Goal: Task Accomplishment & Management: Manage account settings

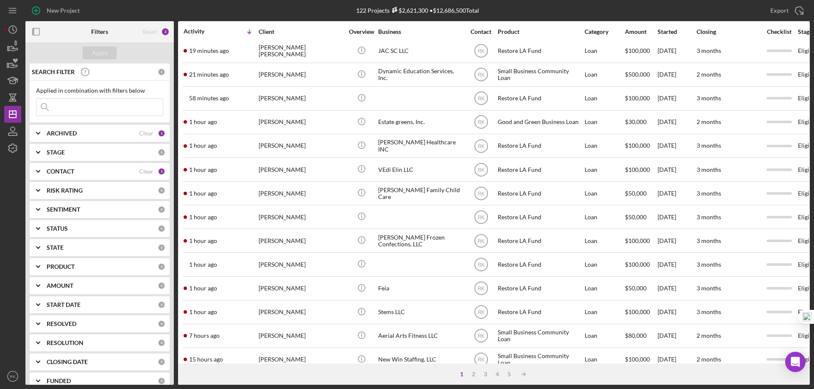
scroll to position [28, 0]
click at [42, 33] on icon "button" at bounding box center [36, 31] width 19 height 19
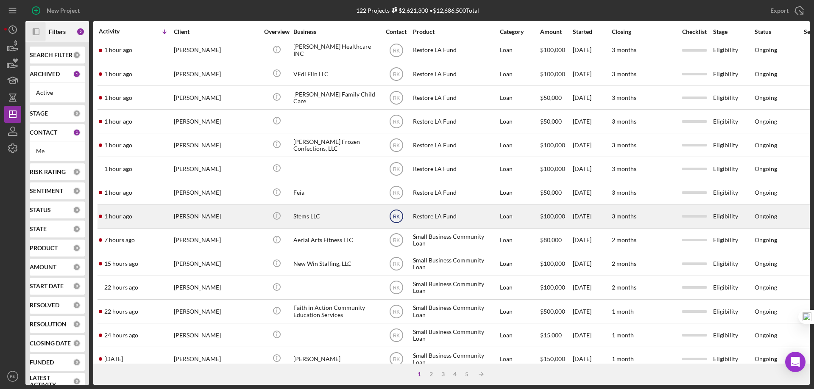
scroll to position [113, 0]
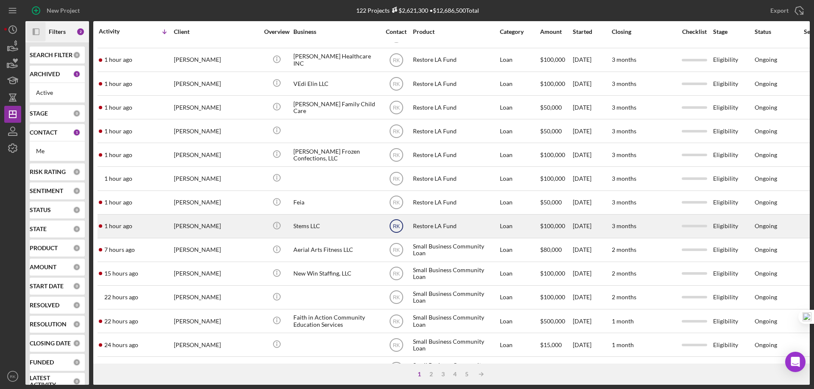
click at [395, 226] on text "RK" at bounding box center [395, 227] width 7 height 6
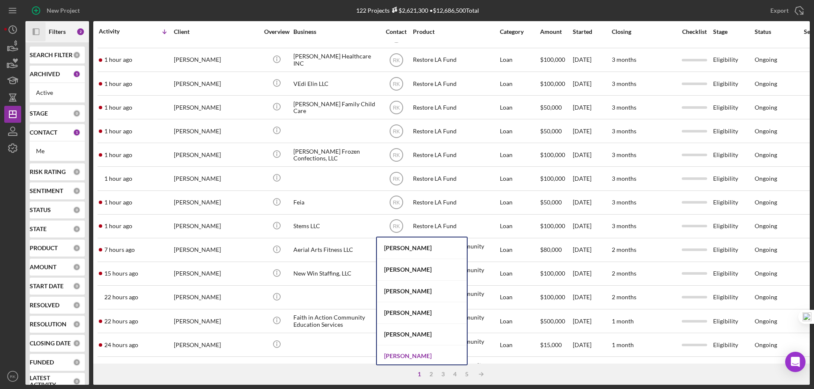
click at [423, 354] on div "[PERSON_NAME]" at bounding box center [422, 357] width 90 height 22
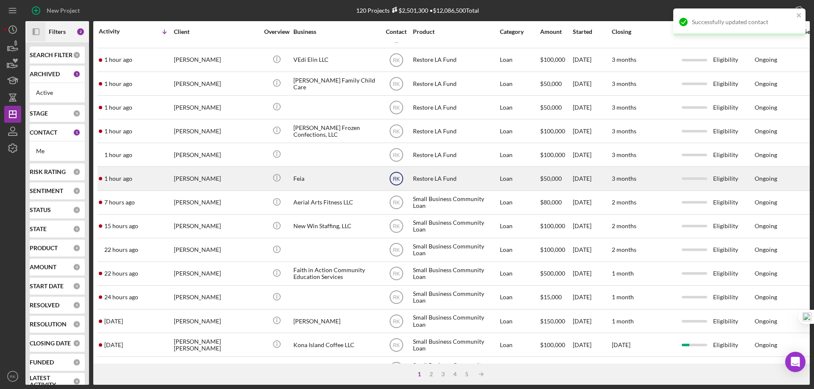
scroll to position [89, 0]
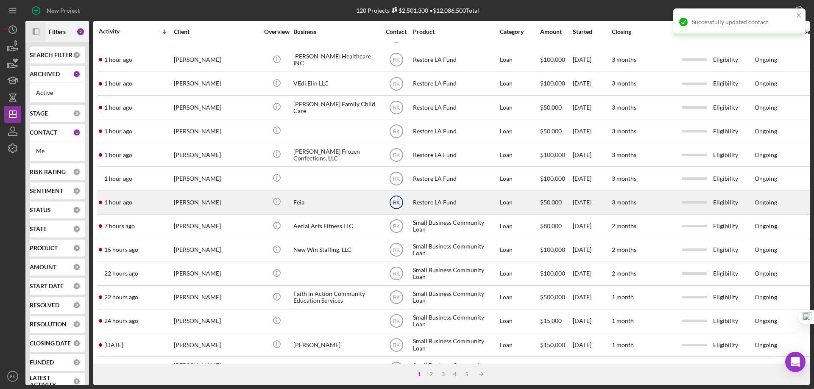
click at [396, 203] on text "RK" at bounding box center [395, 203] width 7 height 6
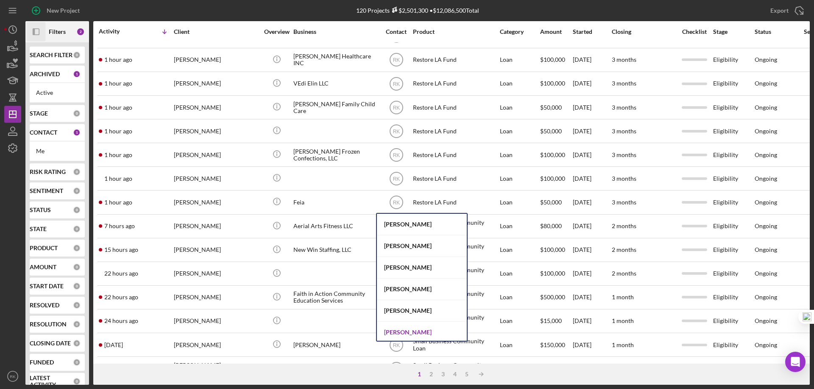
click at [408, 336] on div "[PERSON_NAME]" at bounding box center [422, 333] width 90 height 22
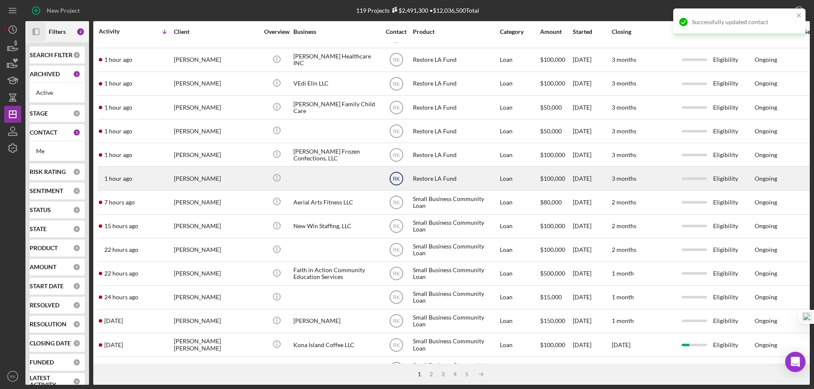
click at [397, 181] on text "RK" at bounding box center [395, 179] width 7 height 6
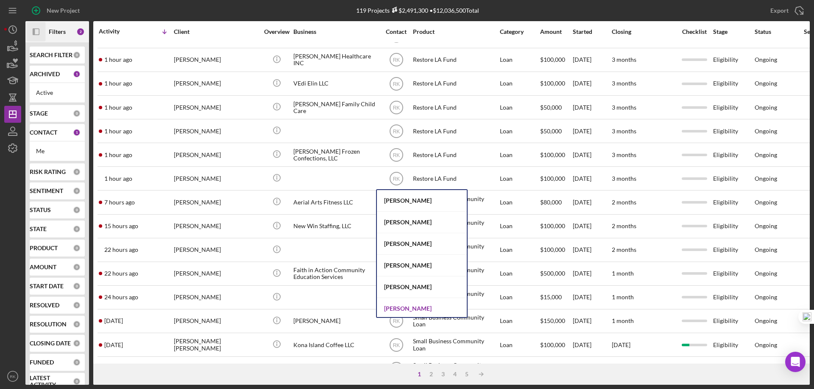
click at [408, 307] on div "[PERSON_NAME]" at bounding box center [422, 309] width 90 height 22
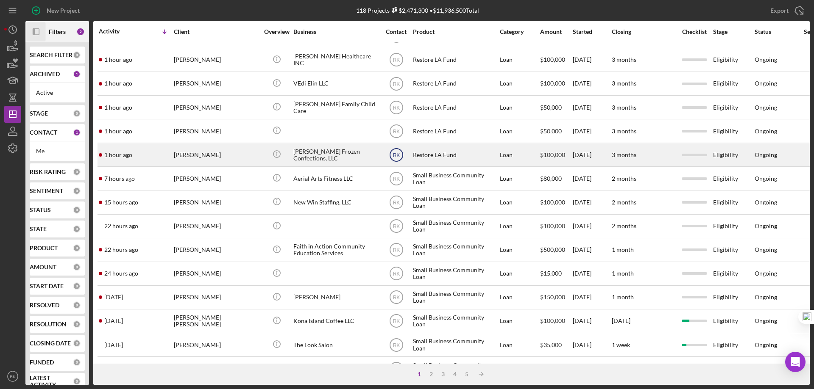
click at [396, 152] on icon "RK" at bounding box center [396, 154] width 21 height 21
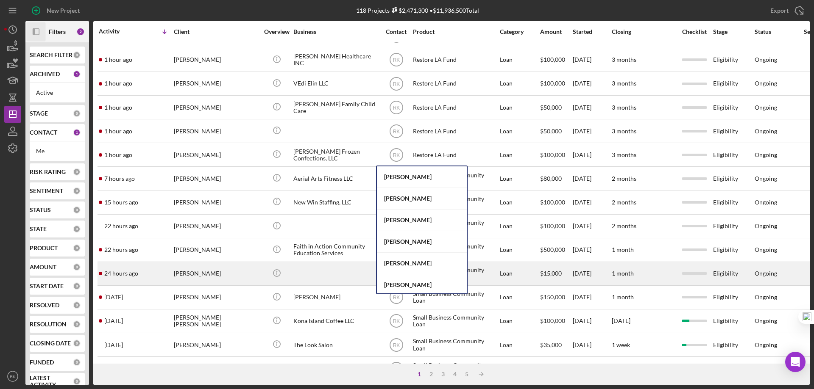
click at [406, 285] on div "[PERSON_NAME]" at bounding box center [422, 286] width 90 height 22
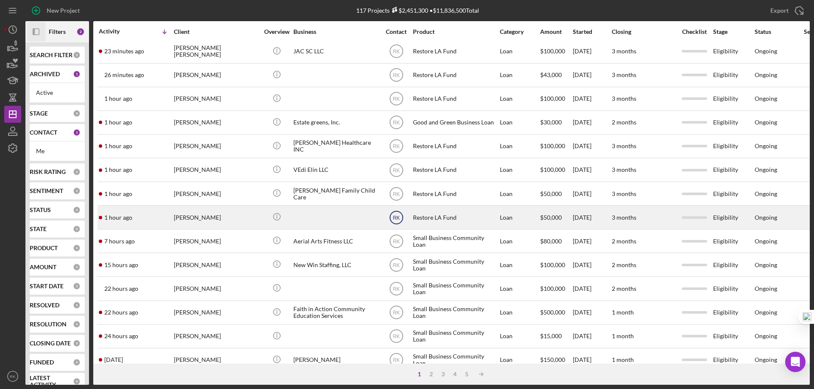
scroll to position [0, 0]
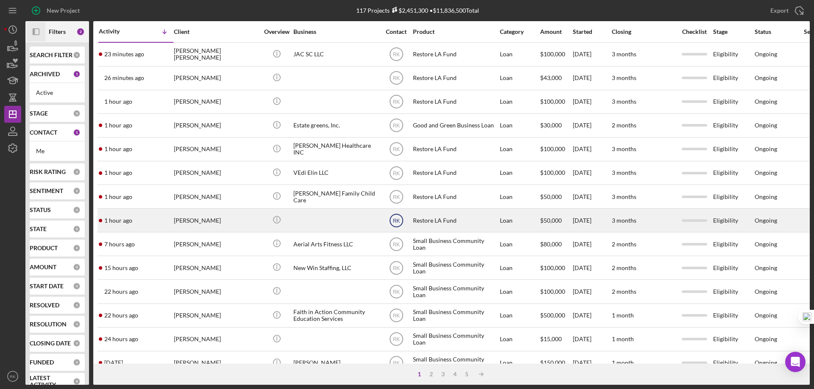
click at [397, 221] on text "RK" at bounding box center [395, 221] width 7 height 6
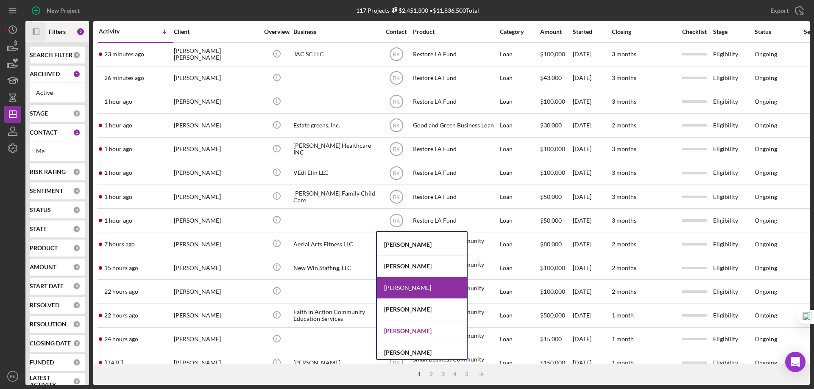
scroll to position [85, 0]
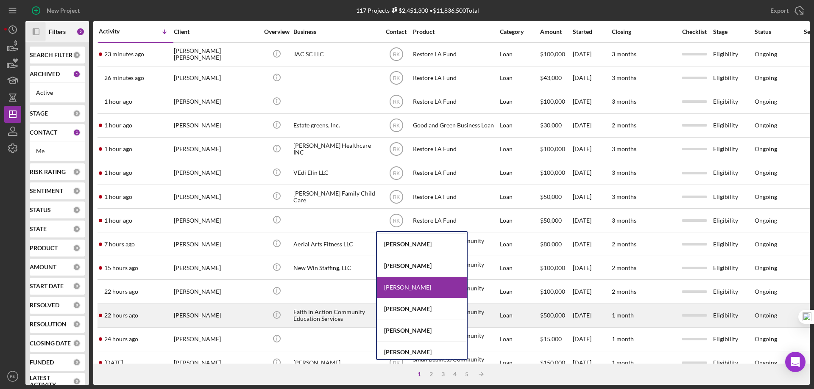
click at [400, 329] on div "[PERSON_NAME]" at bounding box center [422, 331] width 90 height 22
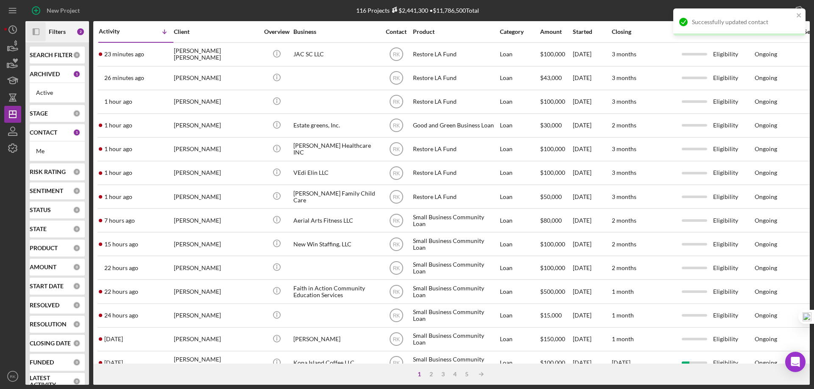
click at [395, 199] on text "RK" at bounding box center [395, 197] width 7 height 6
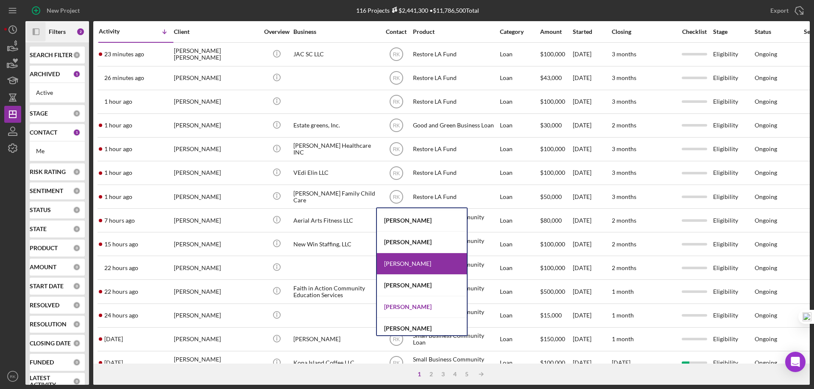
click at [400, 306] on div "[PERSON_NAME]" at bounding box center [422, 308] width 90 height 22
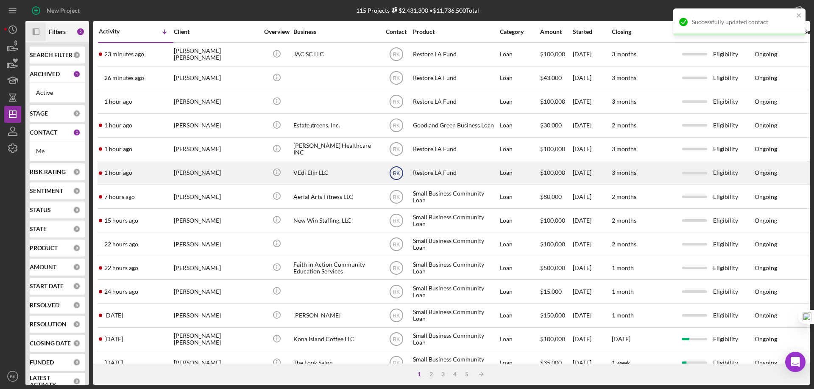
click at [395, 174] on text "RK" at bounding box center [395, 173] width 7 height 6
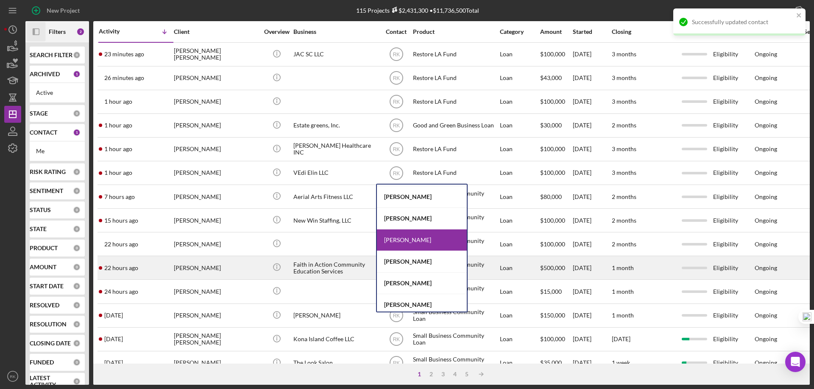
drag, startPoint x: 401, startPoint y: 286, endPoint x: 403, endPoint y: 278, distance: 7.7
click at [401, 285] on div "[PERSON_NAME]" at bounding box center [422, 284] width 90 height 22
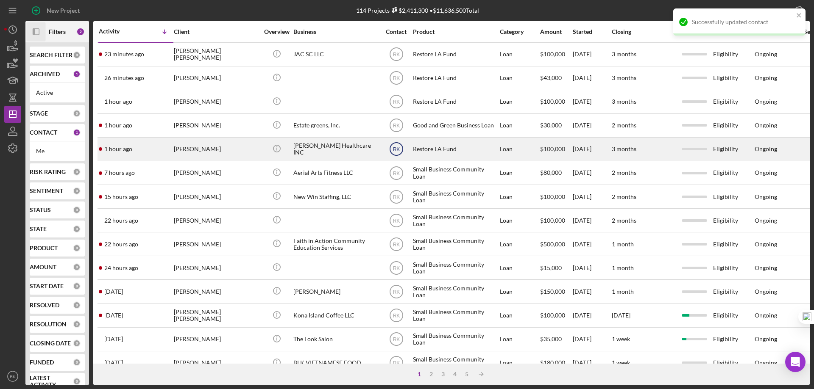
click at [397, 150] on text "RK" at bounding box center [395, 150] width 7 height 6
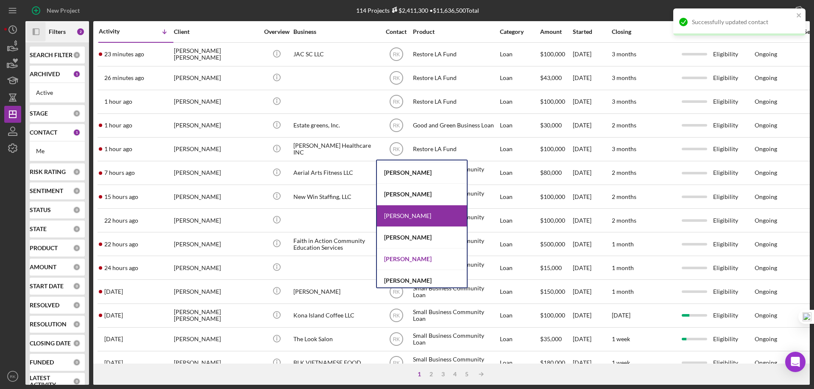
click at [409, 258] on div "[PERSON_NAME]" at bounding box center [422, 260] width 90 height 22
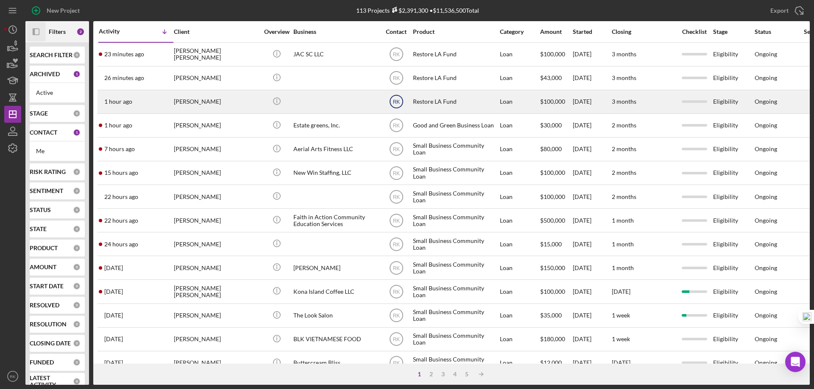
click at [397, 106] on icon "RK" at bounding box center [396, 101] width 21 height 21
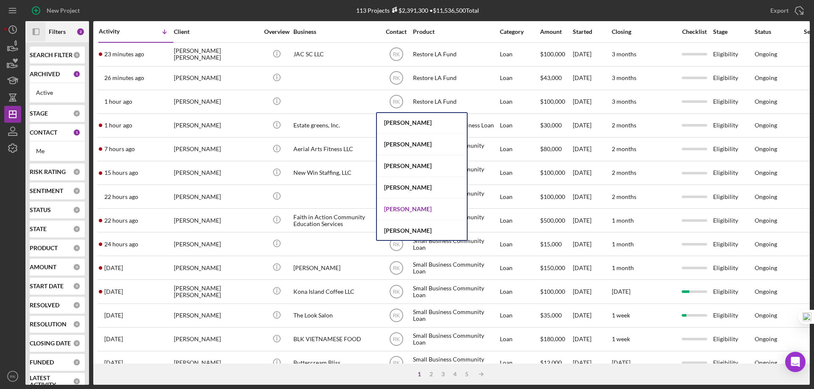
scroll to position [282, 0]
click at [418, 211] on div "[PERSON_NAME]" at bounding box center [422, 209] width 90 height 22
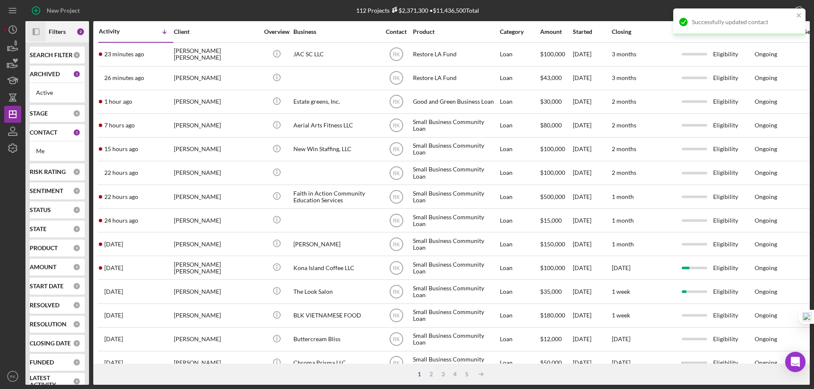
click at [400, 79] on icon "RK" at bounding box center [396, 77] width 21 height 21
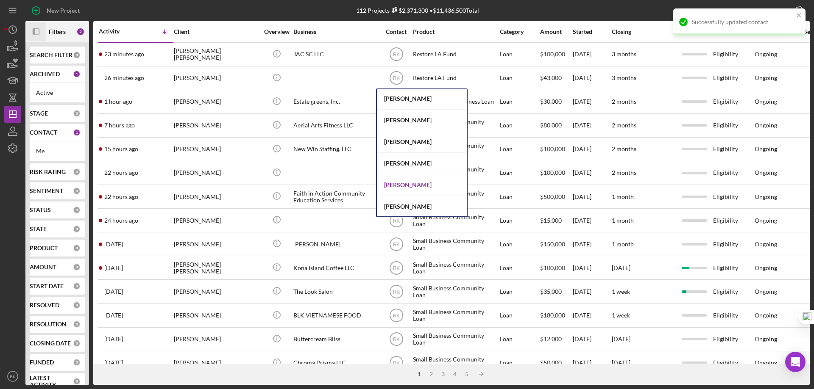
click at [408, 182] on div "[PERSON_NAME]" at bounding box center [422, 186] width 90 height 22
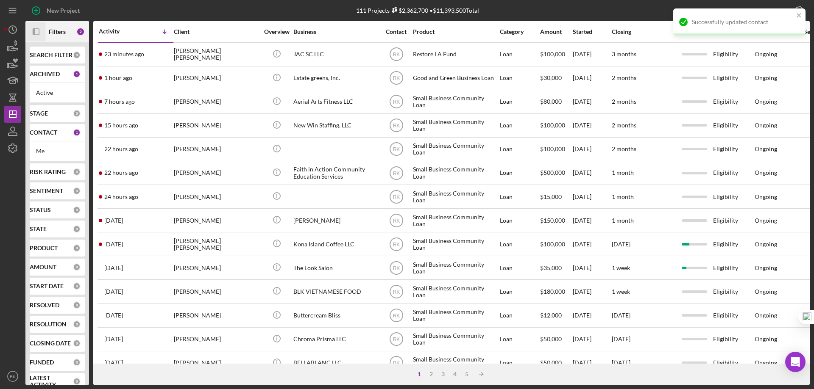
click at [397, 56] on text "RK" at bounding box center [395, 55] width 7 height 6
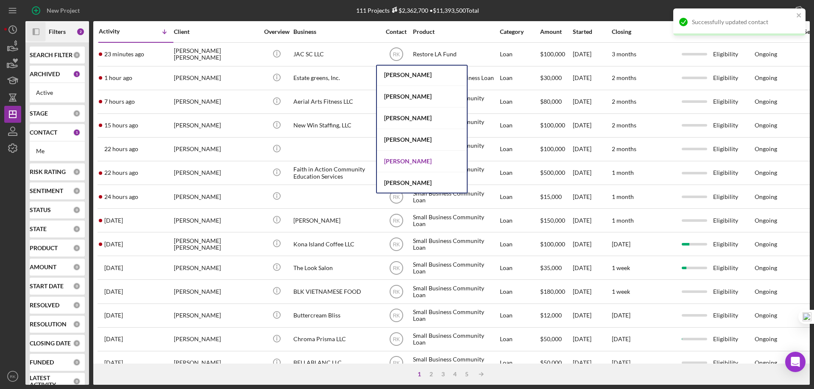
click at [406, 162] on div "[PERSON_NAME]" at bounding box center [422, 162] width 90 height 22
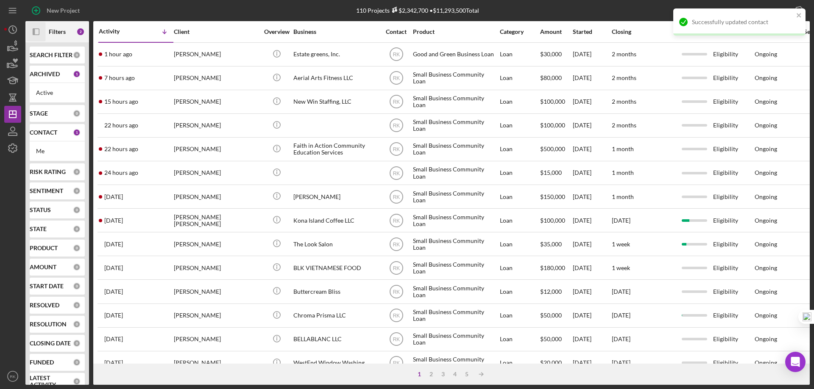
click at [53, 133] on b "CONTACT" at bounding box center [44, 132] width 28 height 7
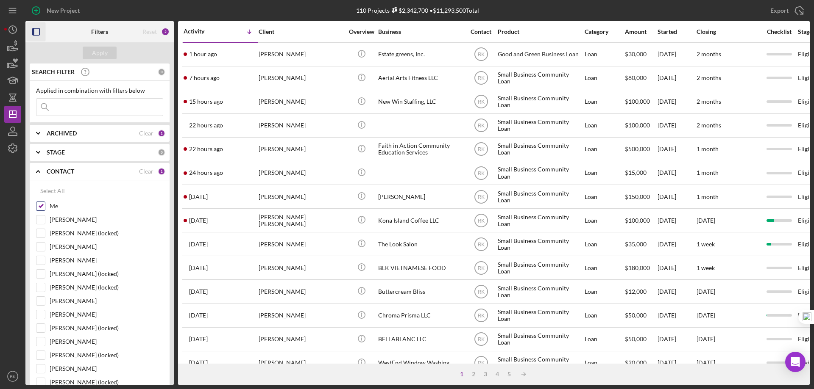
click at [44, 209] on input "Me" at bounding box center [40, 206] width 8 height 8
checkbox input "false"
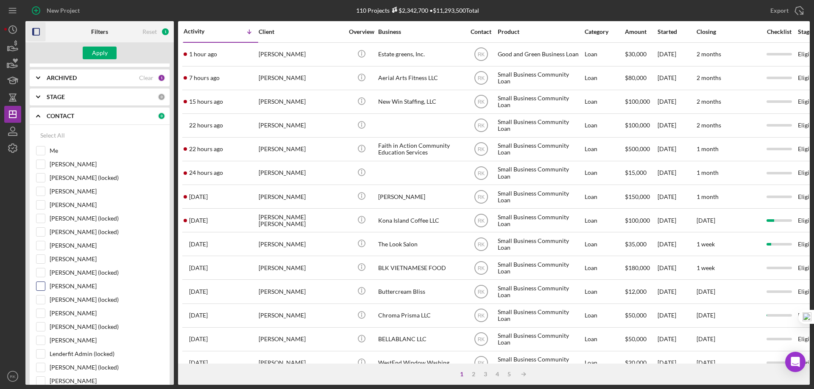
scroll to position [56, 0]
click at [40, 287] on input "[PERSON_NAME]" at bounding box center [40, 285] width 8 height 8
checkbox input "true"
drag, startPoint x: 95, startPoint y: 53, endPoint x: 131, endPoint y: 60, distance: 36.2
click at [97, 53] on div "Apply" at bounding box center [100, 53] width 16 height 13
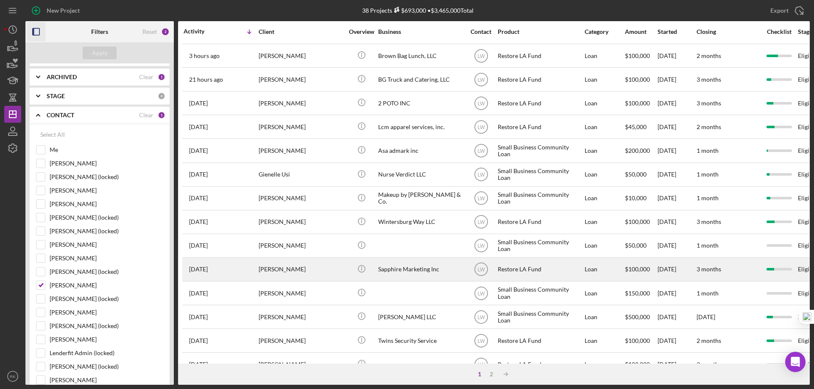
scroll to position [142, 0]
click at [434, 270] on div "Sapphire Marketing Inc" at bounding box center [420, 269] width 85 height 22
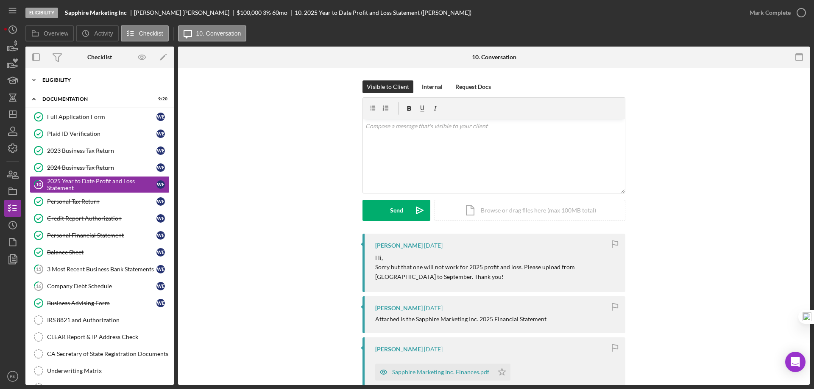
click at [69, 84] on div "Icon/Expander Eligibility 6 / 7" at bounding box center [99, 80] width 148 height 17
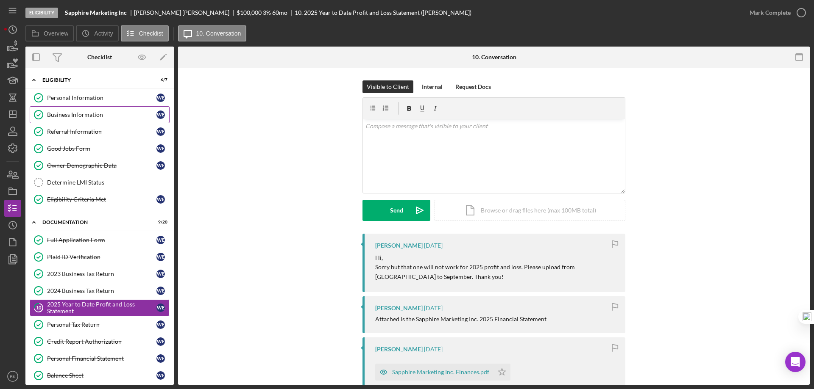
click at [76, 118] on div "Business Information" at bounding box center [101, 114] width 109 height 7
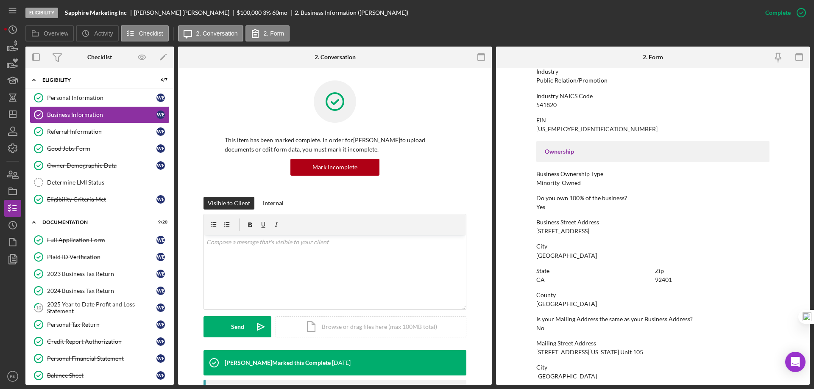
scroll to position [212, 0]
drag, startPoint x: 19, startPoint y: 114, endPoint x: 17, endPoint y: 150, distance: 35.6
click at [19, 115] on icon "Icon/Dashboard" at bounding box center [12, 114] width 21 height 21
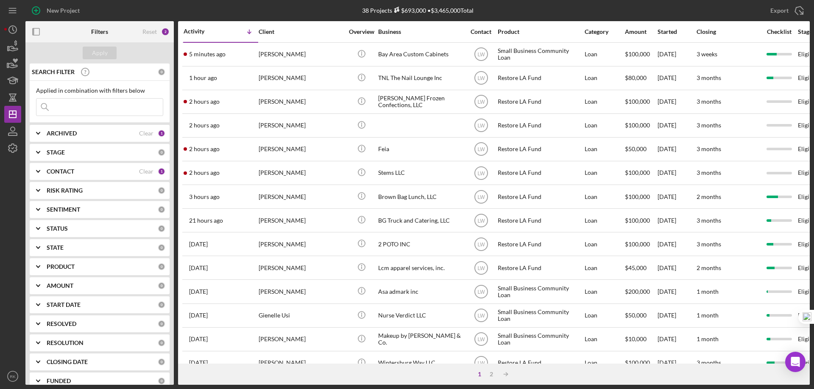
click at [64, 172] on b "CONTACT" at bounding box center [61, 171] width 28 height 7
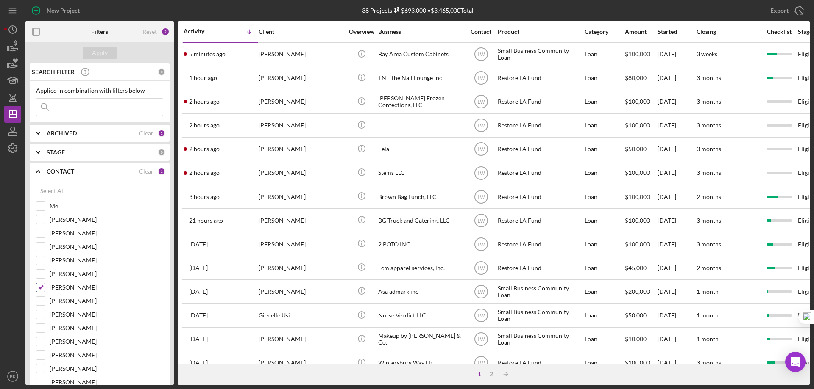
click at [42, 288] on input "[PERSON_NAME]" at bounding box center [40, 287] width 8 height 8
checkbox input "false"
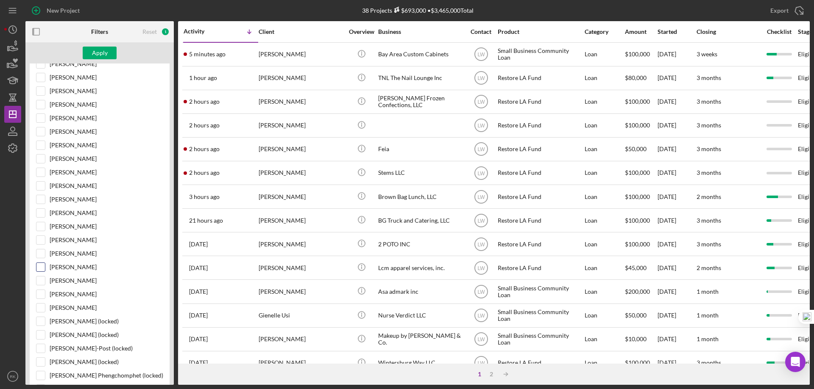
scroll to position [183, 0]
click at [40, 254] on input "[PERSON_NAME]" at bounding box center [40, 253] width 8 height 8
checkbox input "true"
click at [94, 56] on div "Apply" at bounding box center [100, 53] width 16 height 13
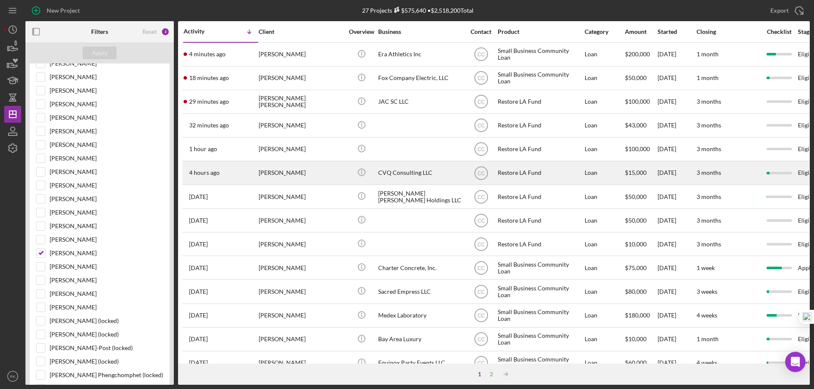
click at [392, 171] on div "CVQ Consulting LLC" at bounding box center [420, 173] width 85 height 22
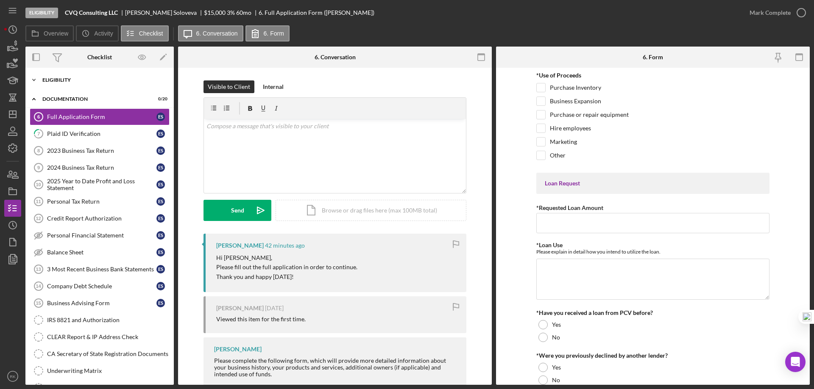
click at [56, 83] on div "Icon/Expander Eligibility 6 / 7" at bounding box center [99, 80] width 148 height 17
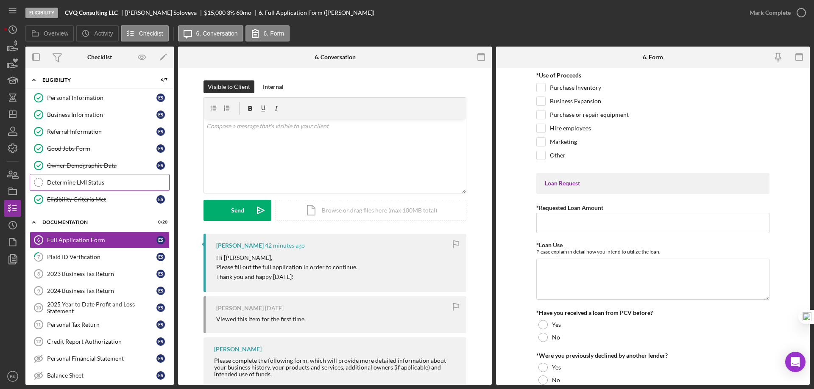
click at [83, 188] on link "Determine LMI Status Determine LMI Status" at bounding box center [100, 182] width 140 height 17
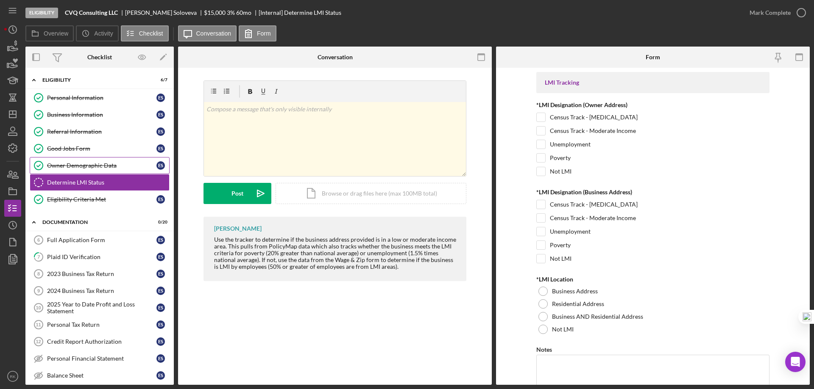
click at [80, 170] on link "Owner Demographic Data Owner Demographic Data E S" at bounding box center [100, 165] width 140 height 17
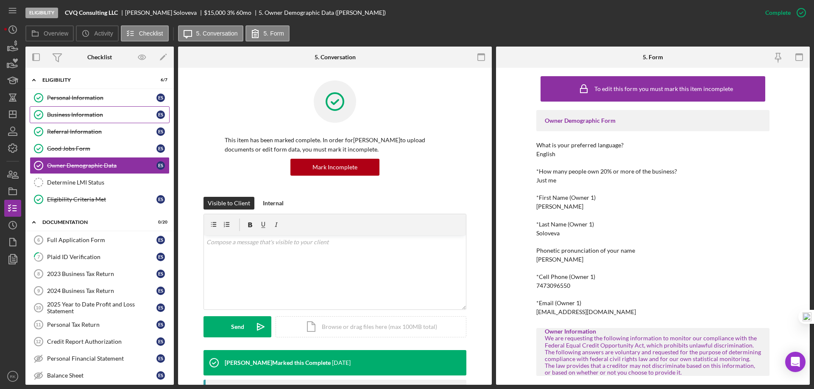
click at [81, 113] on div "Business Information" at bounding box center [101, 114] width 109 height 7
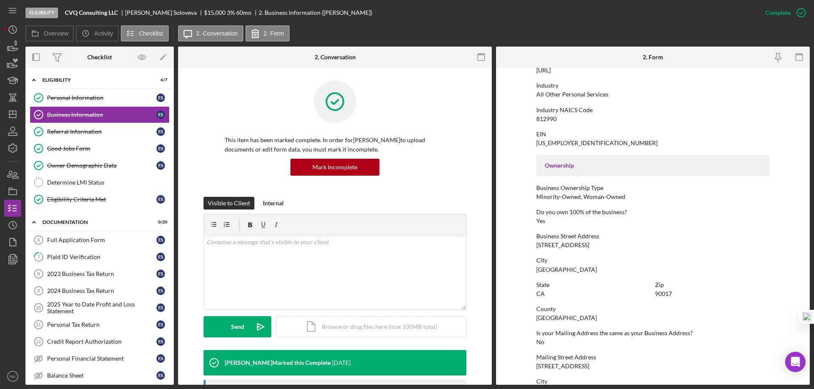
scroll to position [198, 0]
drag, startPoint x: 596, startPoint y: 245, endPoint x: 536, endPoint y: 247, distance: 60.2
click at [536, 247] on div "Business Street Address [STREET_ADDRESS]" at bounding box center [652, 241] width 233 height 16
copy div "[STREET_ADDRESS]"
click at [67, 100] on div "Personal Information" at bounding box center [101, 97] width 109 height 7
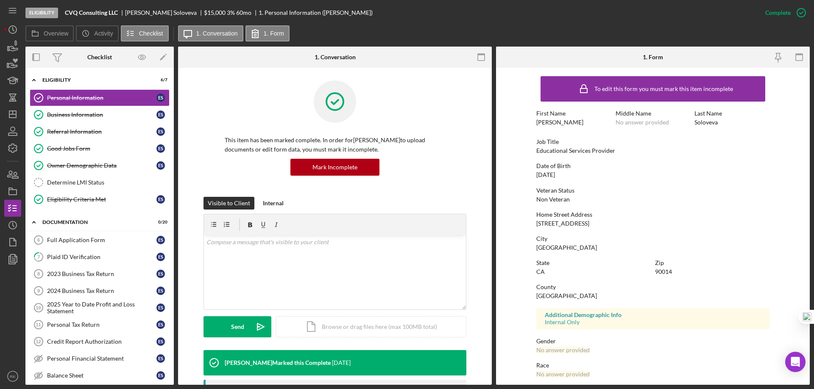
drag, startPoint x: 596, startPoint y: 224, endPoint x: 545, endPoint y: 226, distance: 51.7
click at [531, 225] on form "To edit this form you must mark this item incomplete First Name [PERSON_NAME] M…" at bounding box center [653, 226] width 314 height 317
copy div "[STREET_ADDRESS]"
click at [88, 183] on div "Determine LMI Status" at bounding box center [108, 182] width 122 height 7
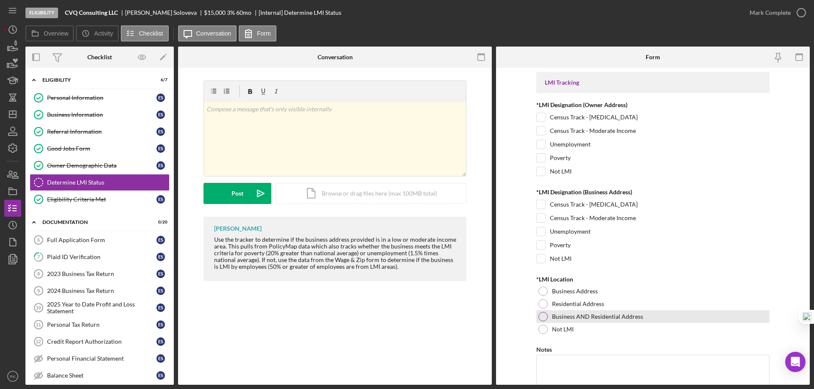
click at [547, 317] on div "Business AND Residential Address" at bounding box center [652, 317] width 233 height 13
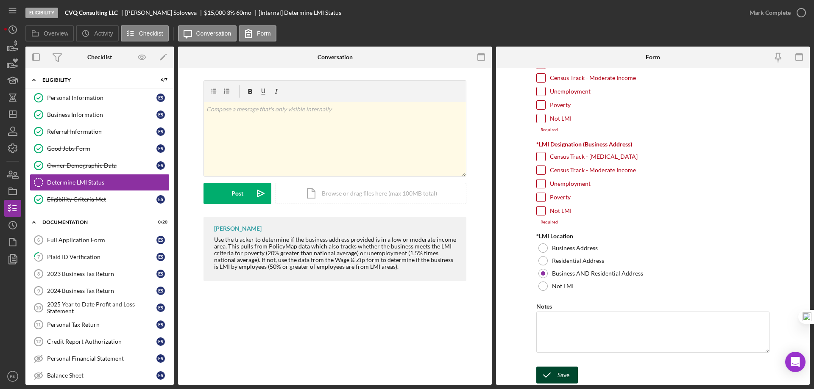
click at [562, 375] on div "Save" at bounding box center [563, 375] width 12 height 17
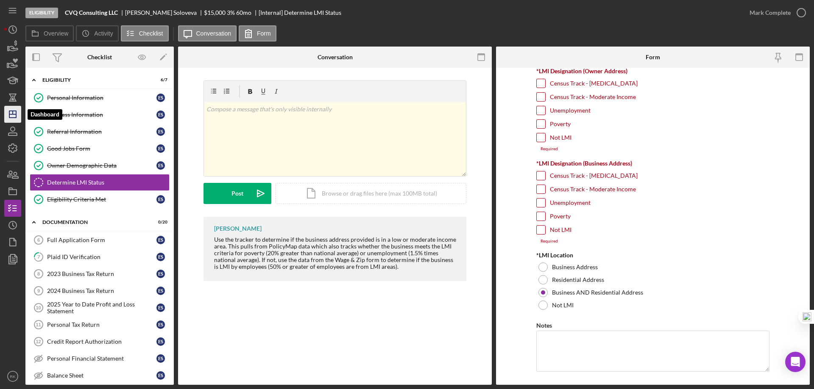
click at [11, 114] on line "button" at bounding box center [12, 114] width 7 height 0
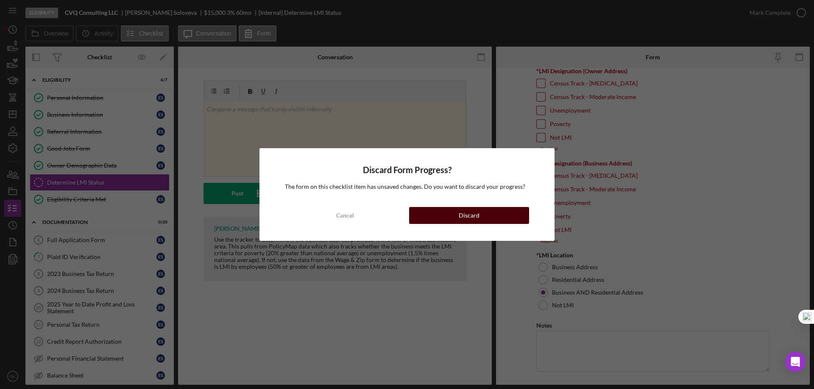
click at [433, 218] on button "Discard" at bounding box center [469, 215] width 120 height 17
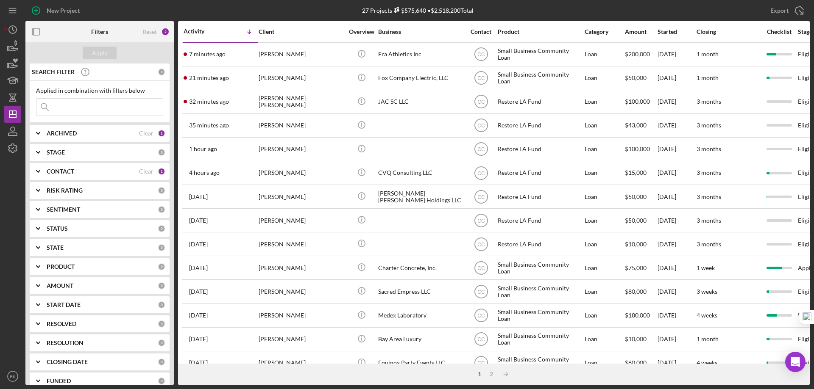
click at [73, 170] on b "CONTACT" at bounding box center [61, 171] width 28 height 7
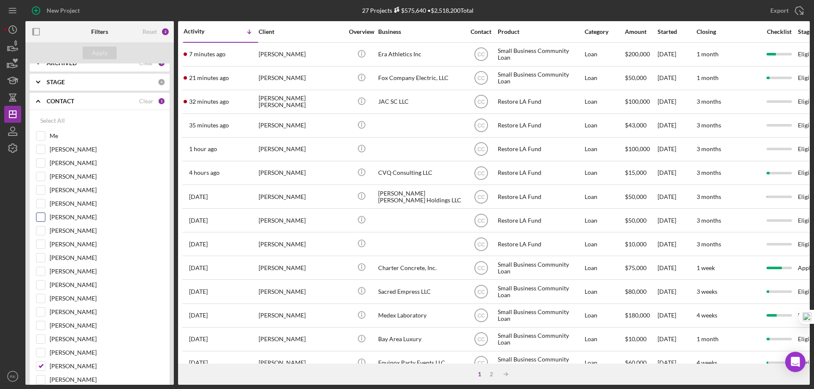
click at [43, 219] on input "[PERSON_NAME]" at bounding box center [40, 217] width 8 height 8
checkbox input "true"
drag, startPoint x: 43, startPoint y: 365, endPoint x: 44, endPoint y: 358, distance: 7.2
click at [43, 365] on input "[PERSON_NAME]" at bounding box center [40, 366] width 8 height 8
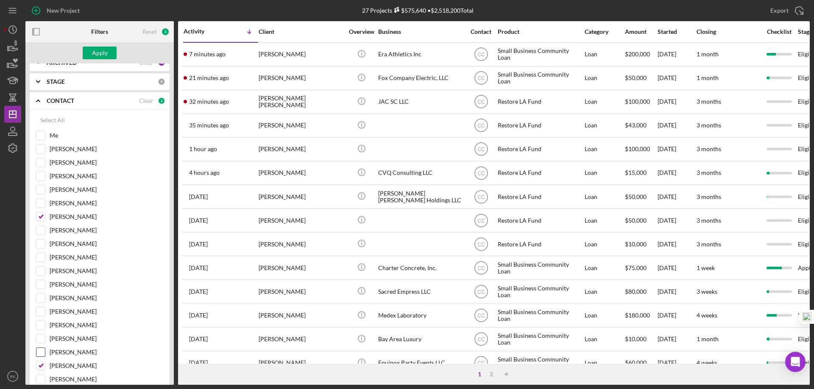
checkbox input "false"
click at [108, 50] on button "Apply" at bounding box center [100, 53] width 34 height 13
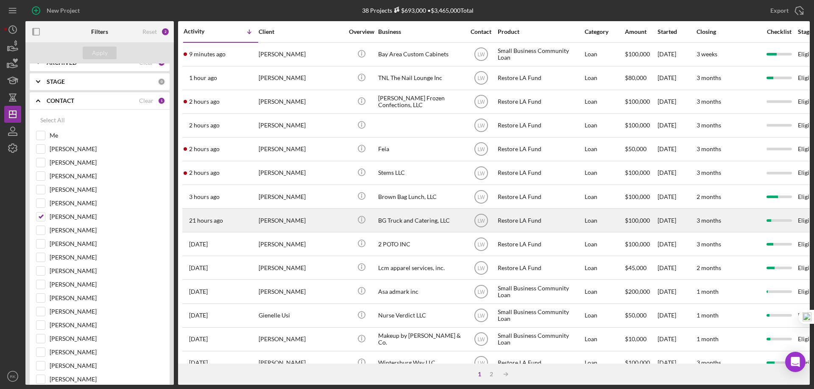
click at [403, 223] on div "BG Truck and Catering, LLC" at bounding box center [420, 220] width 85 height 22
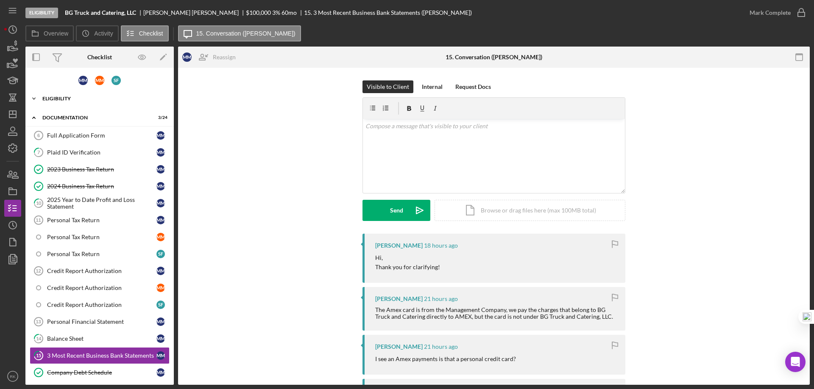
click at [67, 105] on div "Icon/Expander Eligibility 7 / 9" at bounding box center [99, 98] width 148 height 17
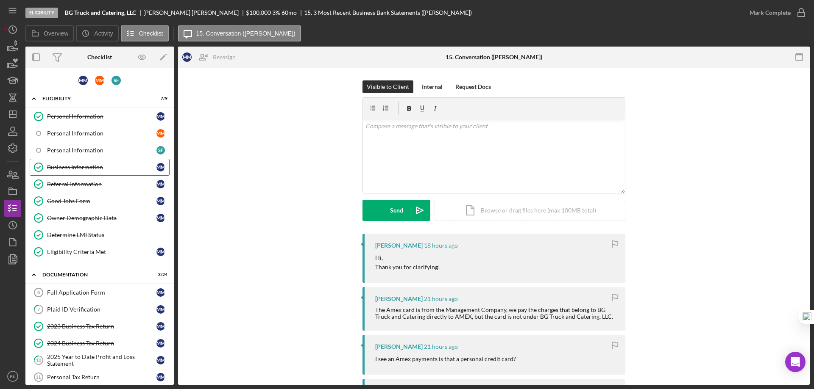
click at [75, 168] on div "Business Information" at bounding box center [101, 167] width 109 height 7
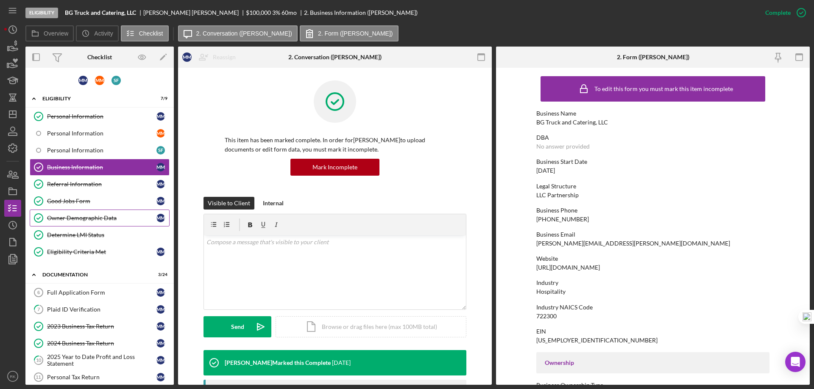
click at [108, 215] on div "Owner Demographic Data" at bounding box center [101, 218] width 109 height 7
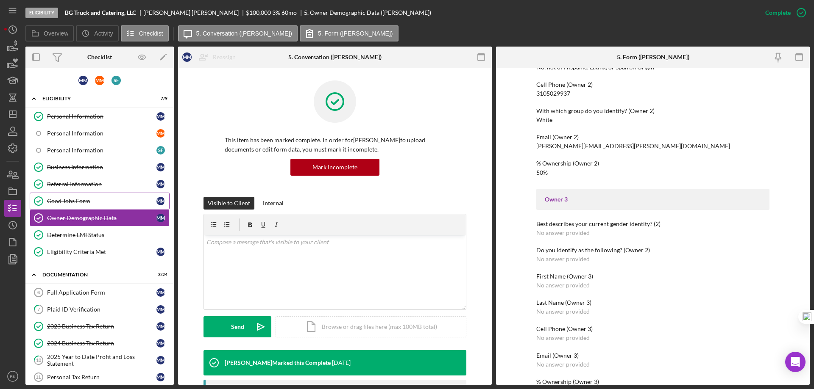
scroll to position [591, 0]
drag, startPoint x: 89, startPoint y: 236, endPoint x: 111, endPoint y: 236, distance: 22.1
click at [90, 236] on div "Determine LMI Status" at bounding box center [108, 235] width 122 height 7
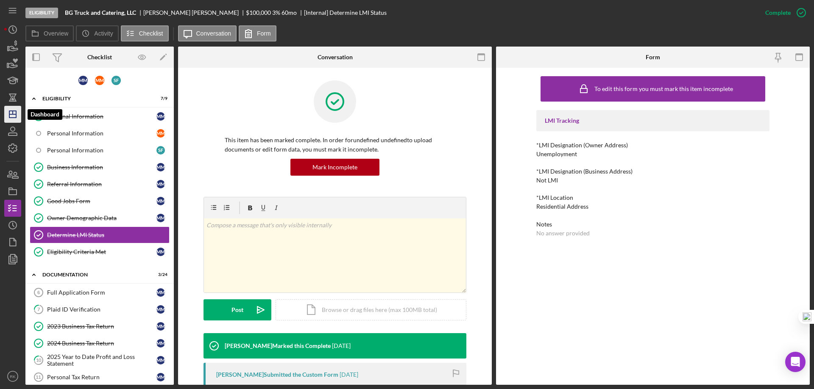
click at [13, 116] on icon "Icon/Dashboard" at bounding box center [12, 114] width 21 height 21
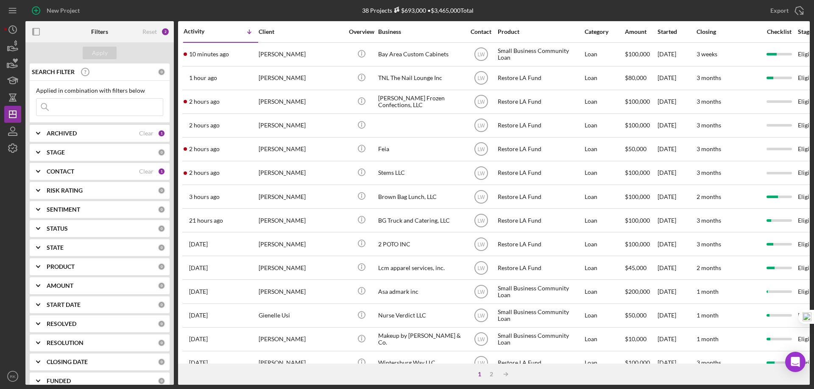
drag, startPoint x: 72, startPoint y: 172, endPoint x: 72, endPoint y: 178, distance: 6.4
click at [72, 171] on b "CONTACT" at bounding box center [61, 171] width 28 height 7
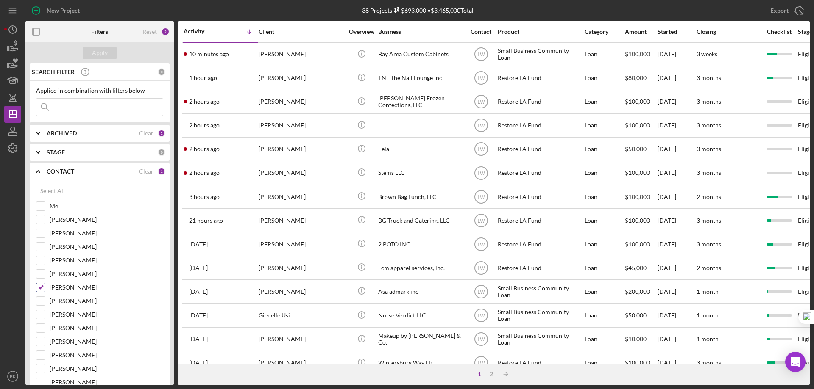
click at [42, 287] on input "[PERSON_NAME]" at bounding box center [40, 287] width 8 height 8
checkbox input "false"
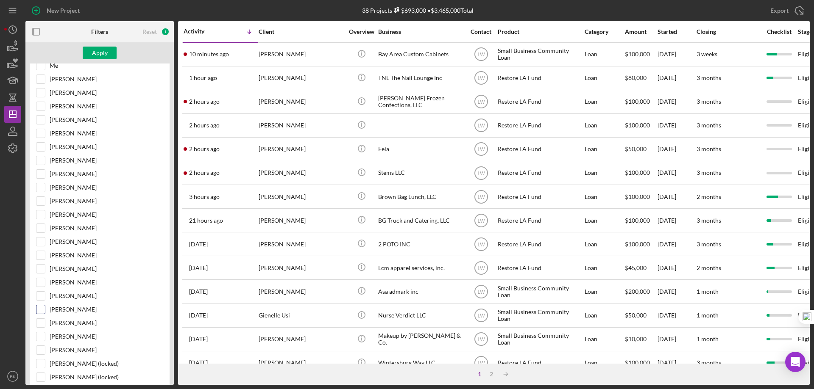
scroll to position [141, 0]
click at [39, 297] on input "[PERSON_NAME]" at bounding box center [40, 296] width 8 height 8
checkbox input "true"
click at [94, 53] on div "Apply" at bounding box center [100, 53] width 16 height 13
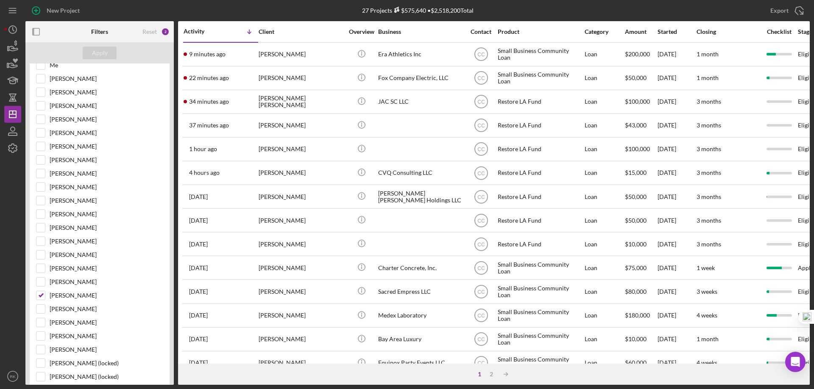
click at [40, 34] on icon "button" at bounding box center [36, 31] width 19 height 19
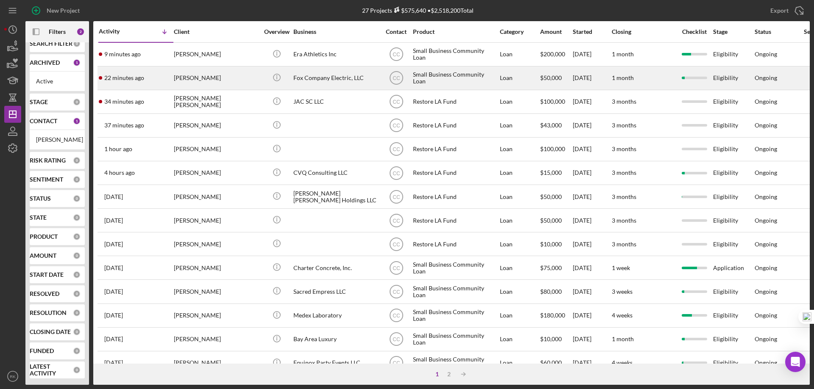
scroll to position [18, 0]
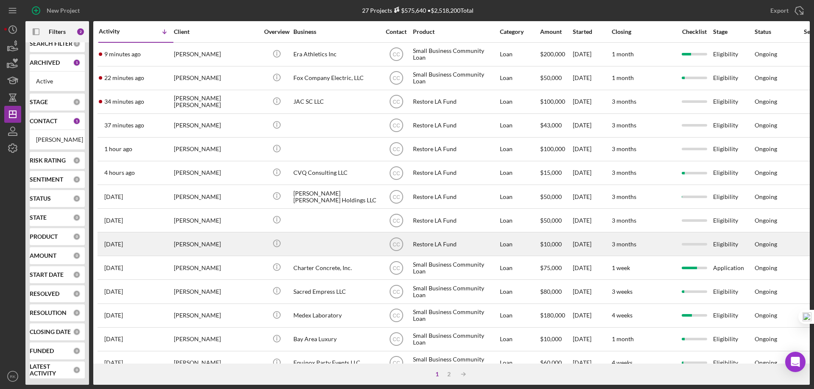
click at [442, 246] on div "Restore LA Fund" at bounding box center [455, 244] width 85 height 22
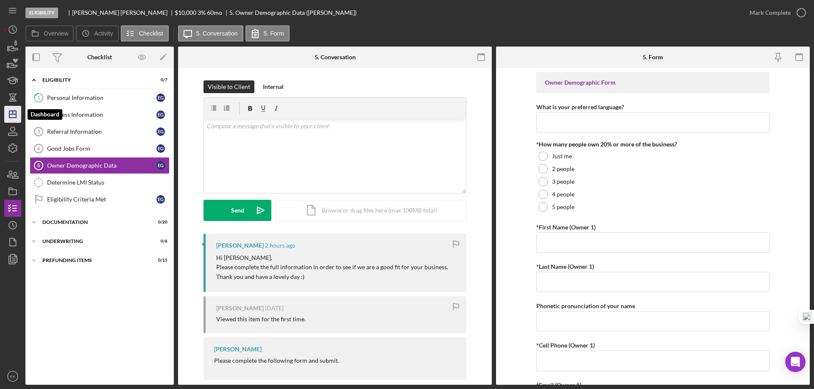
click at [15, 116] on icon "Icon/Dashboard" at bounding box center [12, 114] width 21 height 21
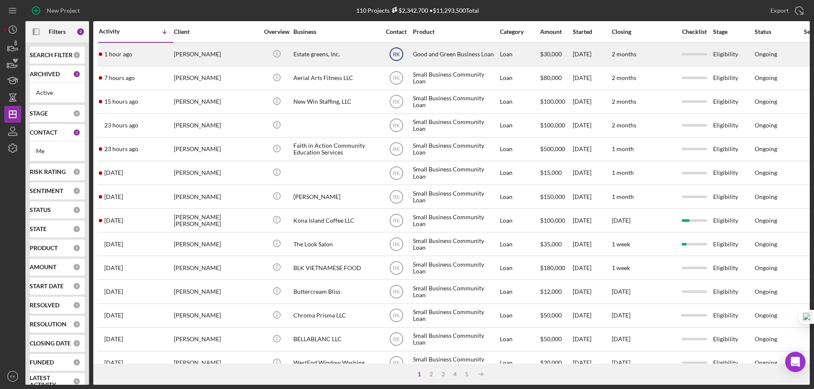
click at [399, 54] on text "RK" at bounding box center [395, 55] width 7 height 6
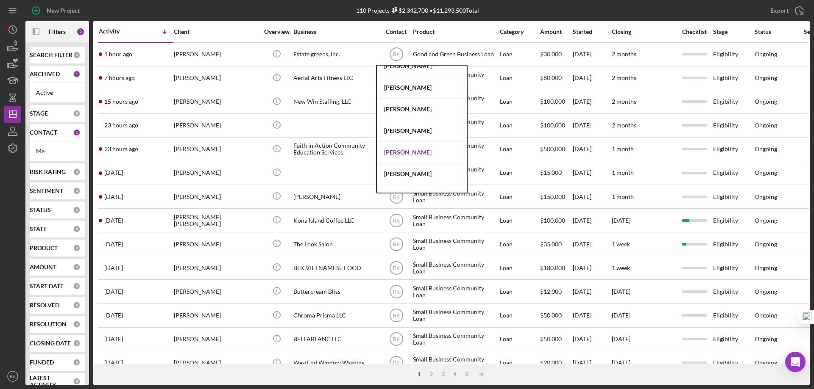
scroll to position [183, 0]
click at [406, 152] on div "[PERSON_NAME]" at bounding box center [422, 153] width 90 height 22
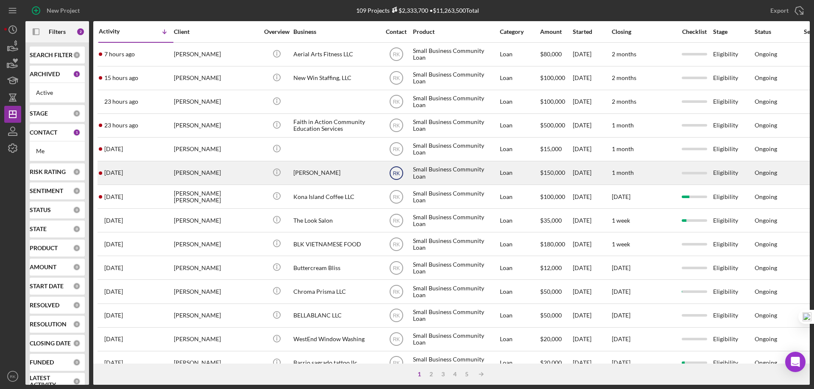
click at [397, 171] on text "RK" at bounding box center [395, 173] width 7 height 6
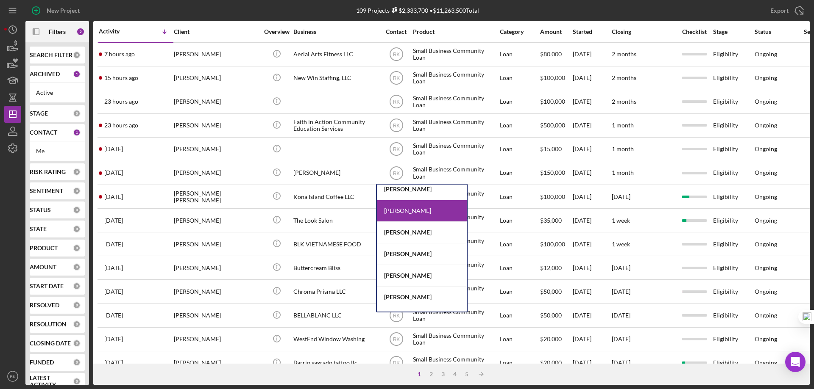
scroll to position [113, 0]
click at [417, 256] on div "[PERSON_NAME]" at bounding box center [422, 256] width 90 height 22
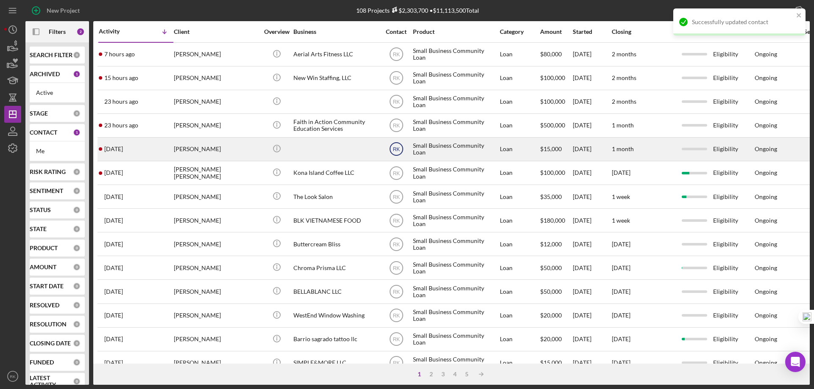
click at [394, 149] on text "RK" at bounding box center [395, 150] width 7 height 6
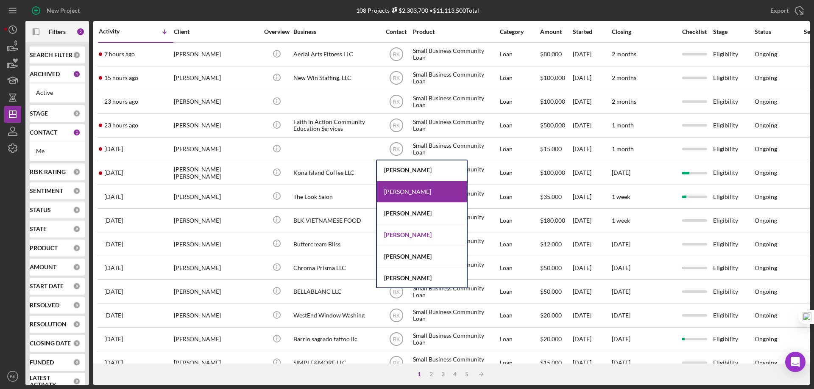
scroll to position [108, 0]
click at [416, 235] on div "[PERSON_NAME]" at bounding box center [422, 236] width 90 height 22
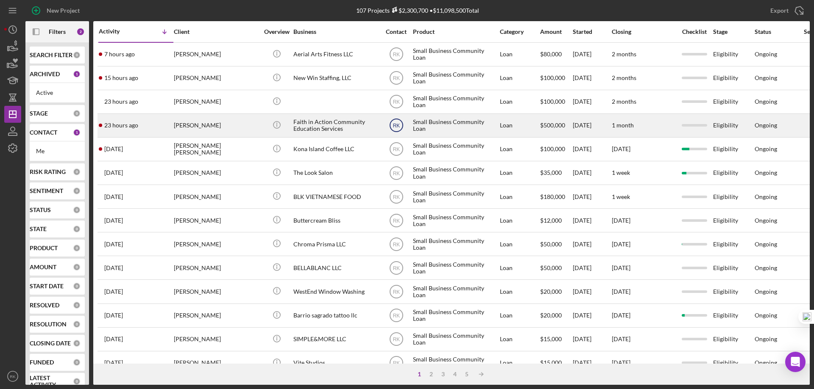
click at [399, 124] on text "RK" at bounding box center [395, 126] width 7 height 6
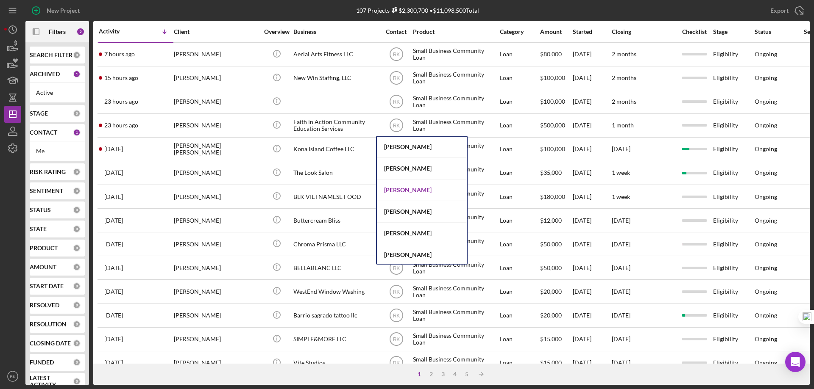
scroll to position [321, 0]
click at [429, 192] on div "[PERSON_NAME]" at bounding box center [422, 194] width 90 height 22
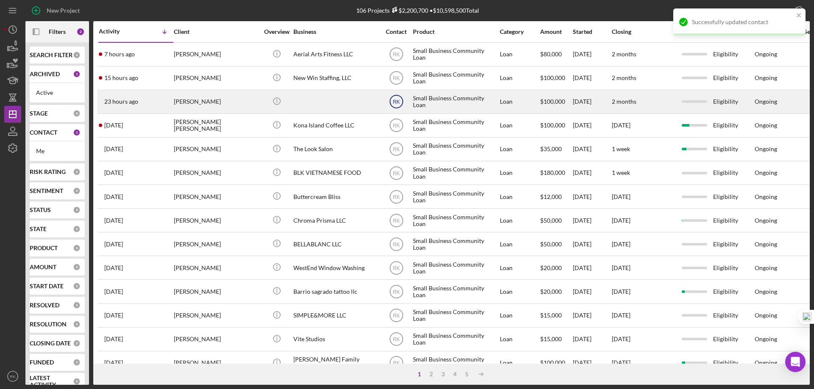
click at [395, 103] on text "RK" at bounding box center [395, 102] width 7 height 6
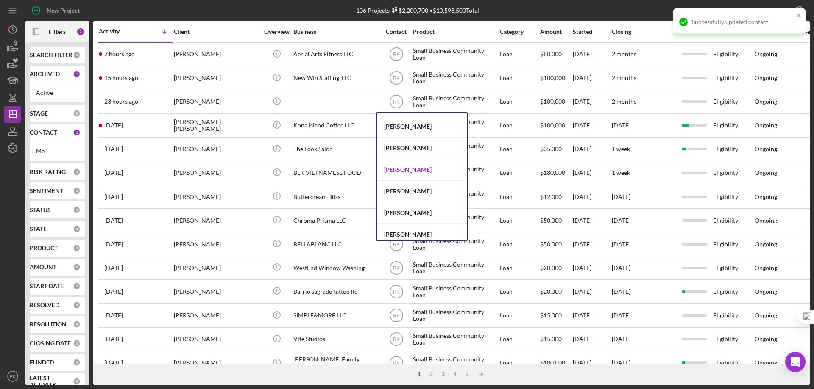
click at [403, 172] on div "[PERSON_NAME]" at bounding box center [422, 170] width 90 height 22
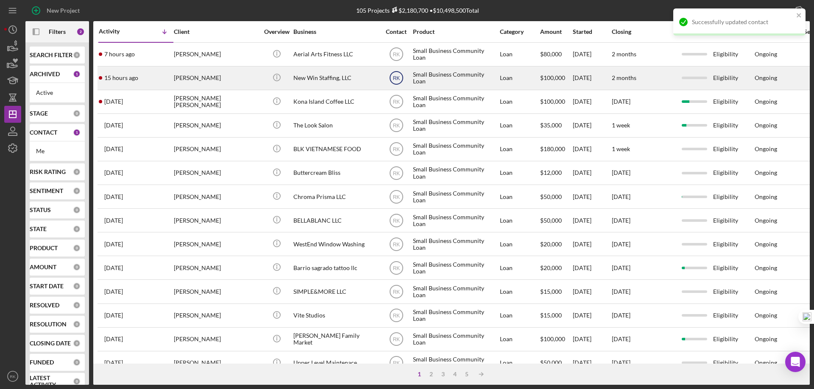
click at [395, 78] on text "RK" at bounding box center [395, 78] width 7 height 6
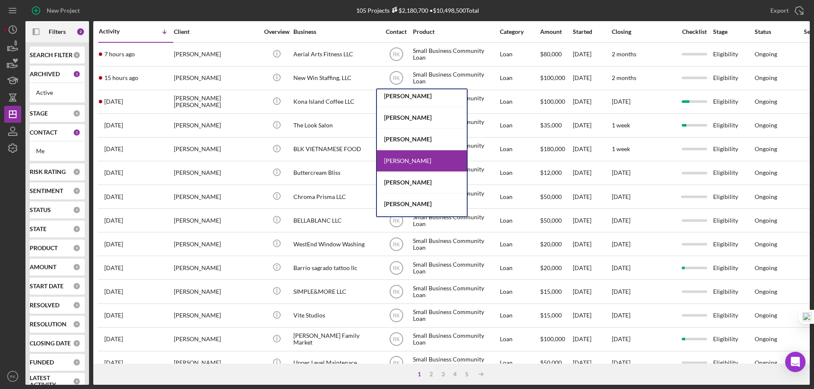
scroll to position [64, 0]
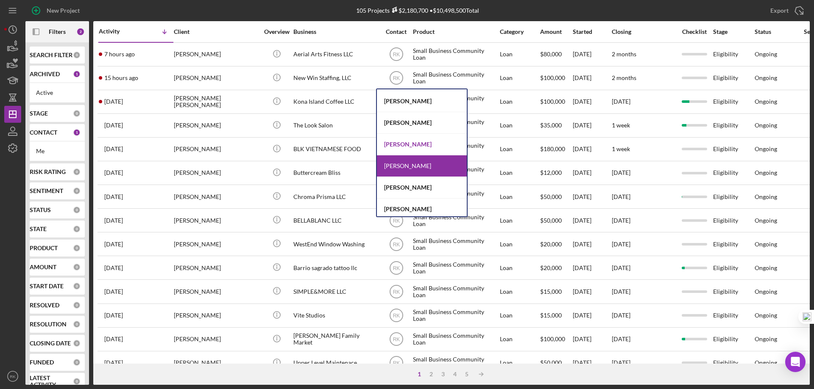
click at [422, 144] on div "[PERSON_NAME]" at bounding box center [422, 145] width 90 height 22
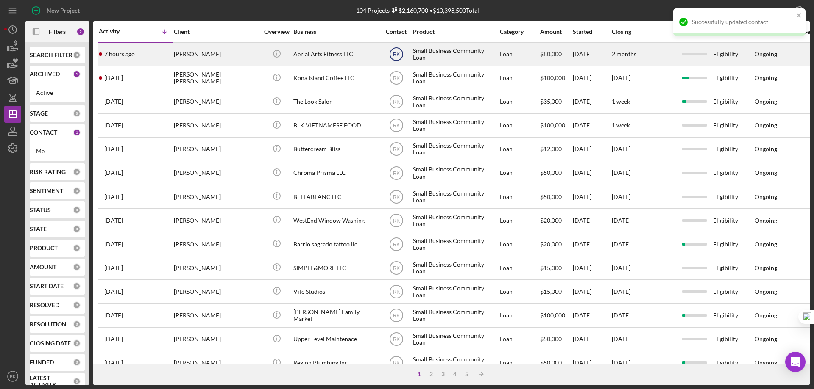
click at [393, 52] on text "RK" at bounding box center [395, 55] width 7 height 6
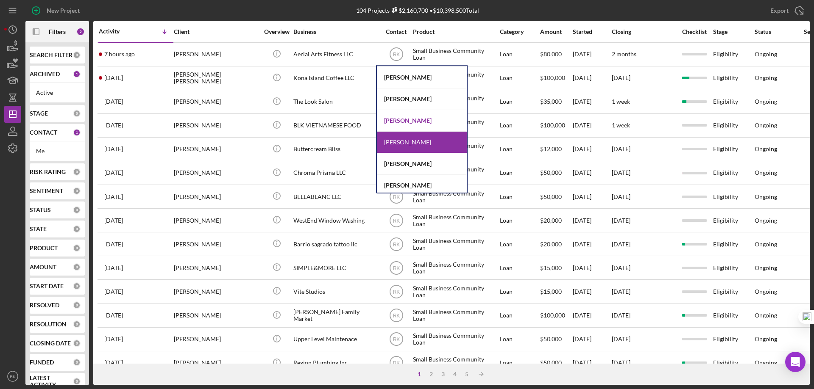
click at [417, 122] on div "[PERSON_NAME]" at bounding box center [422, 121] width 90 height 22
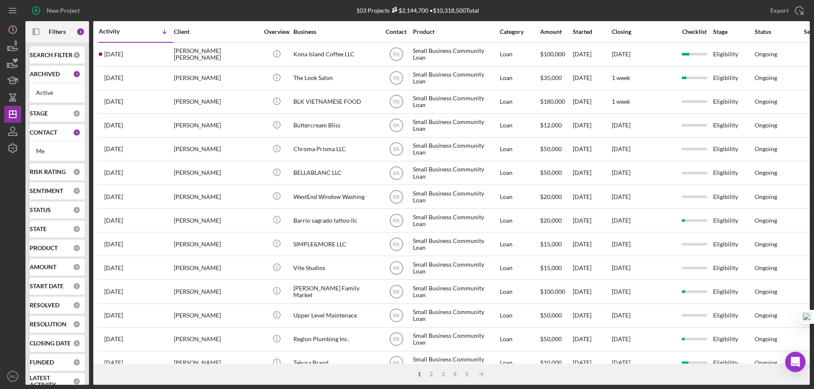
click at [43, 139] on div "CONTACT 1" at bounding box center [55, 132] width 51 height 17
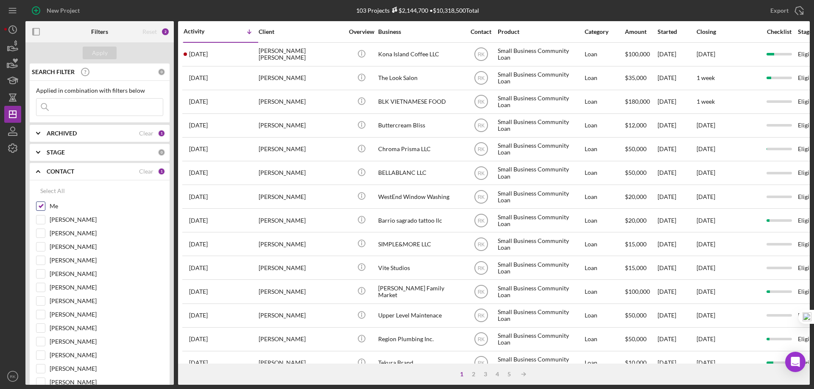
click at [39, 208] on input "Me" at bounding box center [40, 206] width 8 height 8
checkbox input "false"
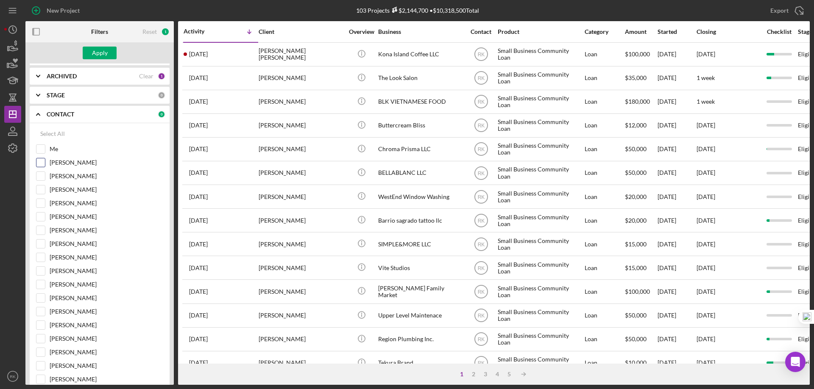
scroll to position [57, 0]
click at [40, 165] on input "[PERSON_NAME]" at bounding box center [40, 163] width 8 height 8
click at [101, 56] on div "Apply" at bounding box center [100, 53] width 16 height 13
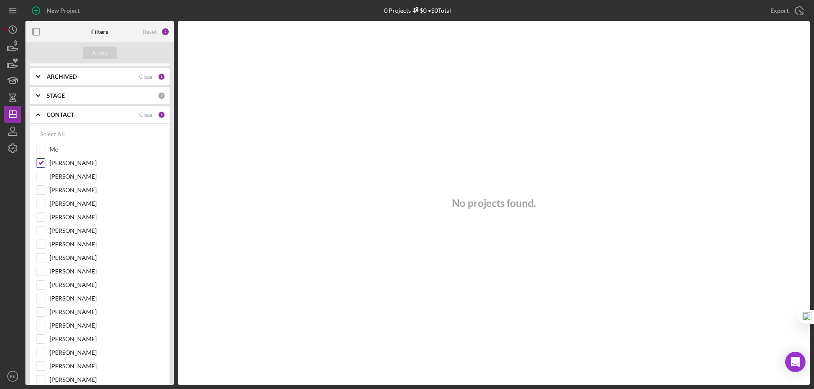
click at [41, 163] on input "[PERSON_NAME]" at bounding box center [40, 163] width 8 height 8
checkbox input "false"
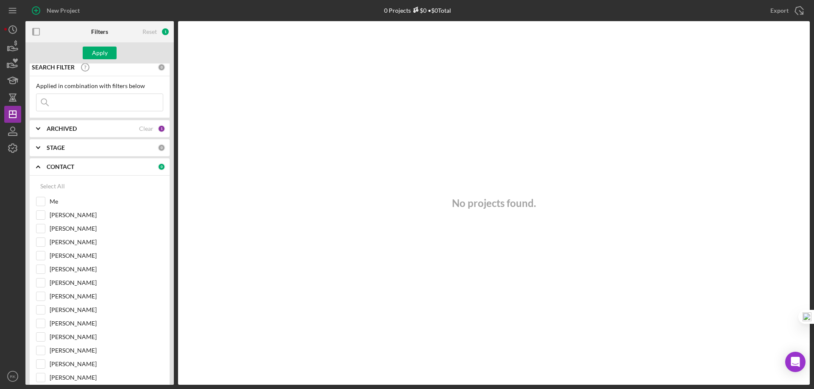
scroll to position [0, 0]
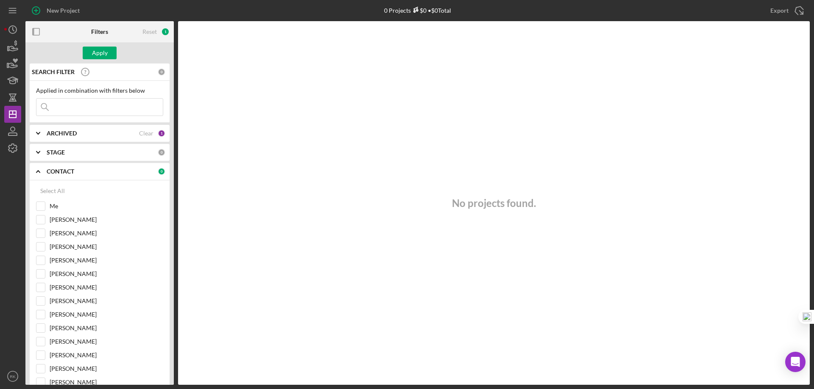
click at [80, 111] on input at bounding box center [99, 107] width 126 height 17
type input "Cumulus Restaurant LLC"
click at [55, 191] on div "Select All" at bounding box center [52, 191] width 25 height 17
checkbox input "true"
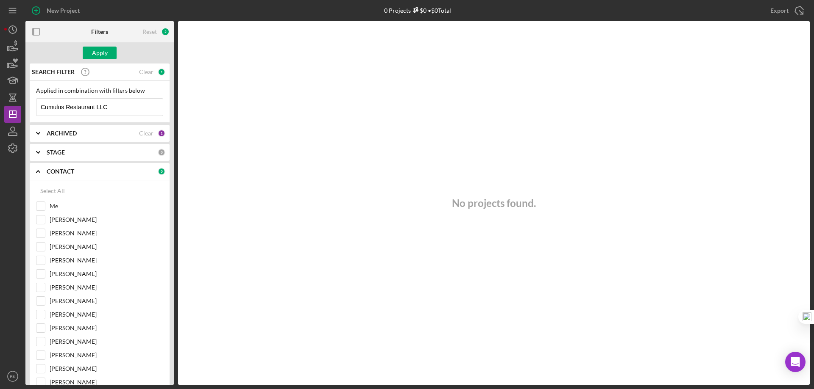
checkbox input "true"
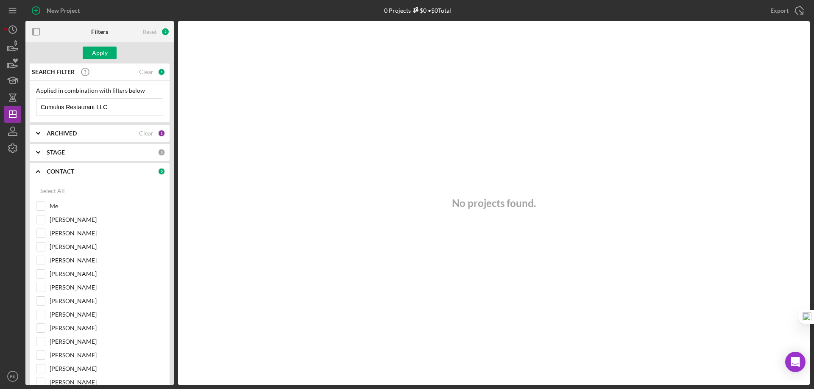
checkbox input "true"
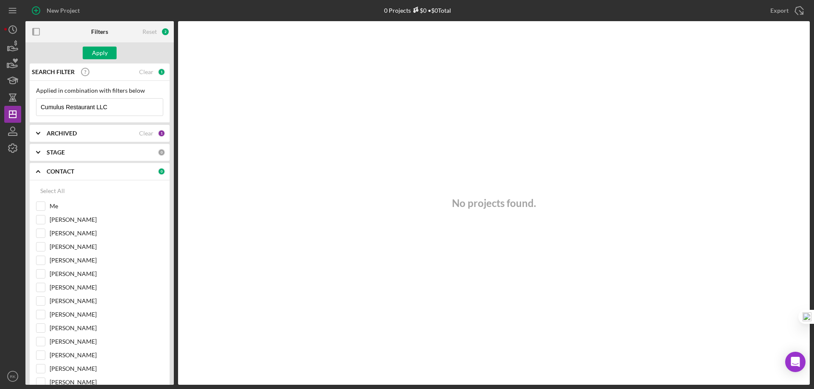
checkbox input "true"
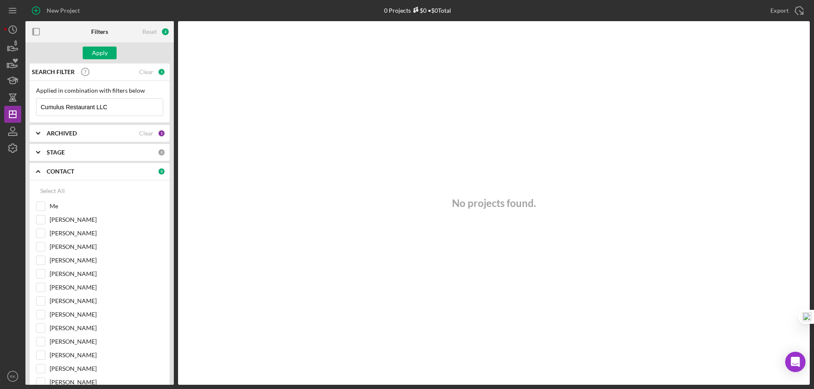
checkbox input "true"
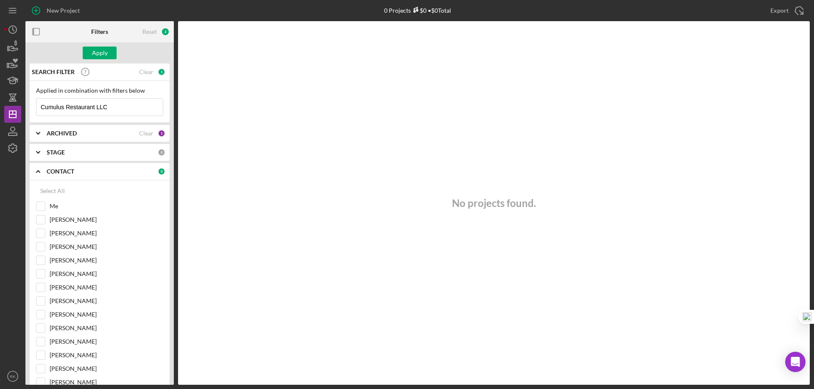
checkbox input "true"
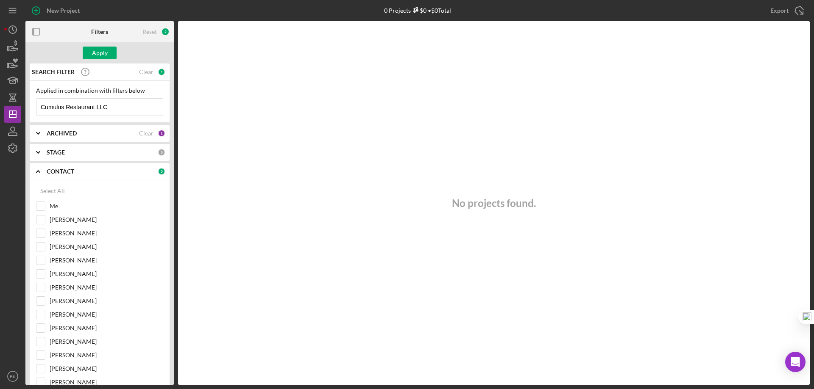
checkbox input "true"
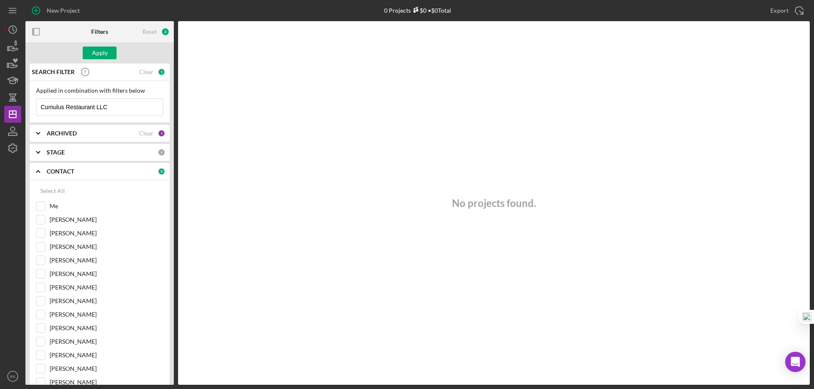
checkbox input "true"
click at [97, 53] on div "Apply" at bounding box center [100, 53] width 16 height 13
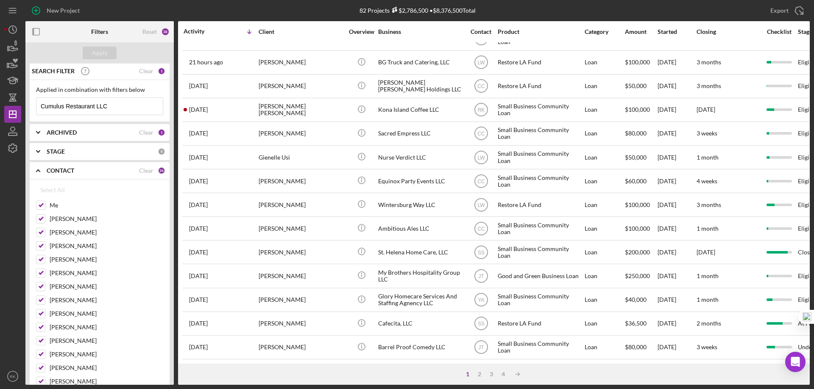
scroll to position [1, 0]
click at [54, 131] on b "ARCHIVED" at bounding box center [62, 132] width 30 height 7
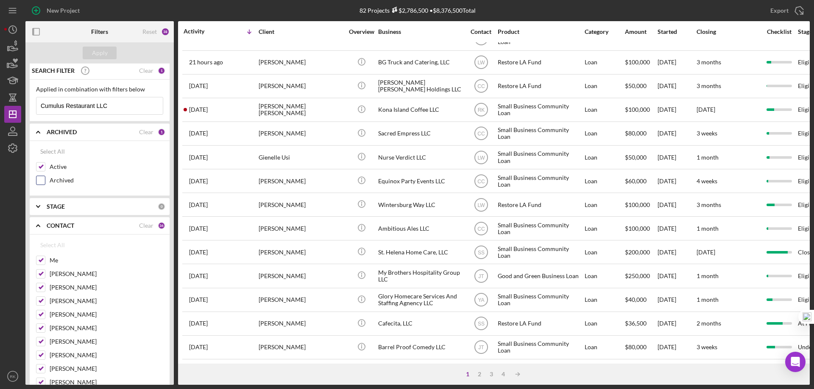
click at [42, 182] on input "Archived" at bounding box center [40, 180] width 8 height 8
checkbox input "true"
click at [97, 56] on div "Apply" at bounding box center [100, 53] width 16 height 13
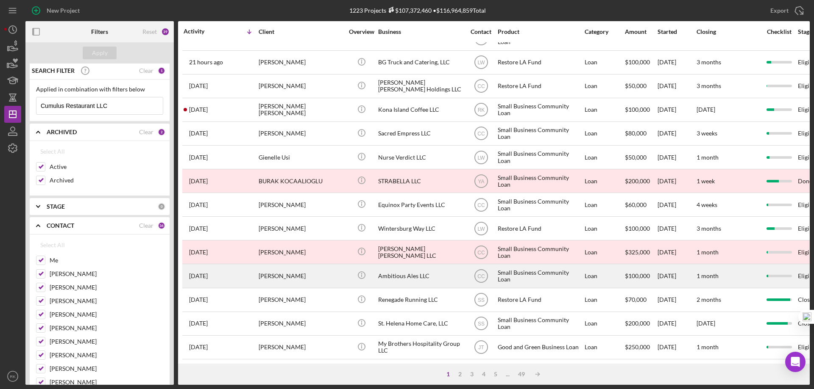
scroll to position [283, 0]
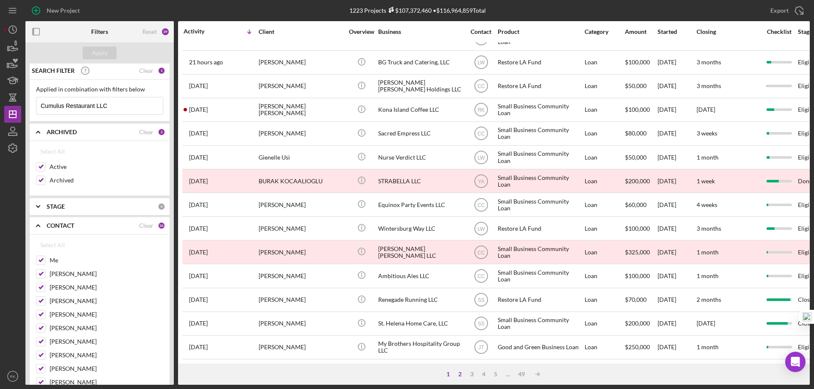
click at [458, 376] on div "2" at bounding box center [460, 374] width 12 height 7
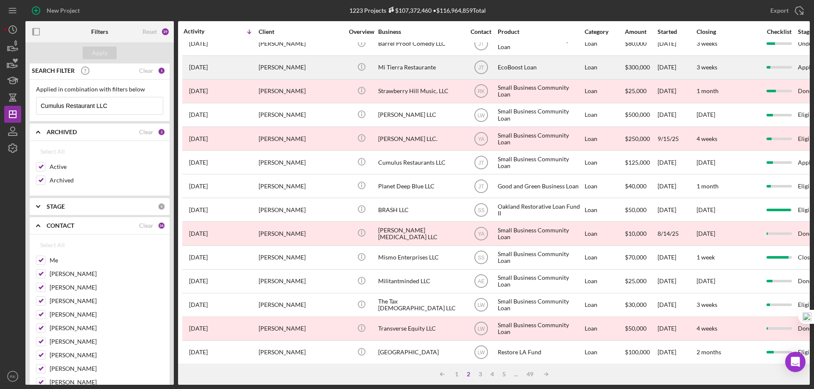
scroll to position [58, 0]
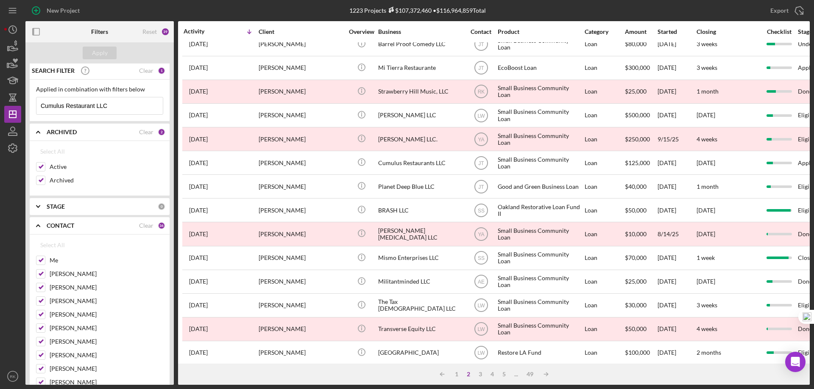
drag, startPoint x: 113, startPoint y: 107, endPoint x: 39, endPoint y: 102, distance: 74.8
click at [39, 102] on input "Cumulus Restaurant LLC" at bounding box center [99, 105] width 126 height 17
type input "Creative Ideas Catering SF, LLC"
click at [106, 50] on div "Apply" at bounding box center [100, 53] width 16 height 13
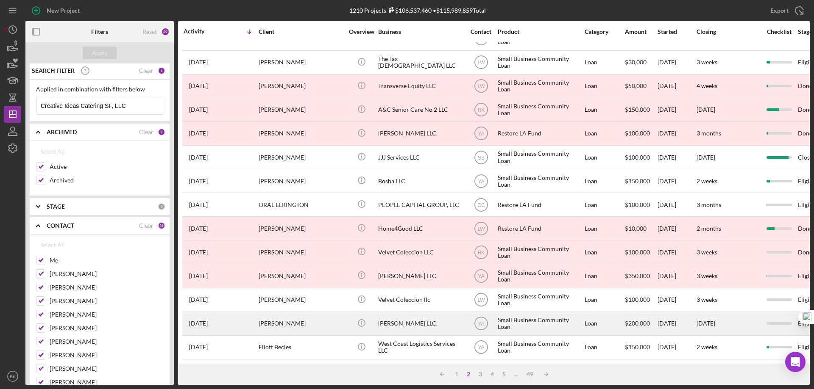
scroll to position [283, 0]
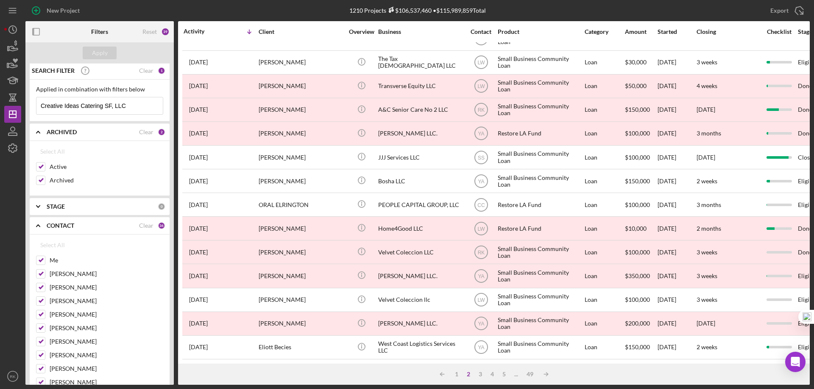
drag, startPoint x: 458, startPoint y: 375, endPoint x: 454, endPoint y: 367, distance: 8.5
click at [457, 374] on div "1" at bounding box center [456, 374] width 12 height 7
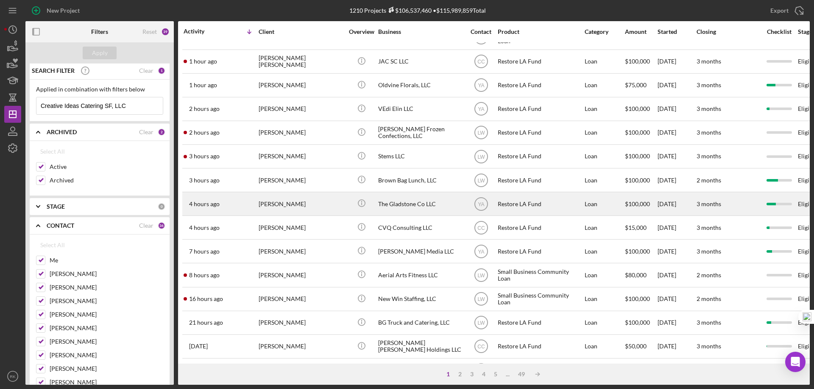
scroll to position [0, 0]
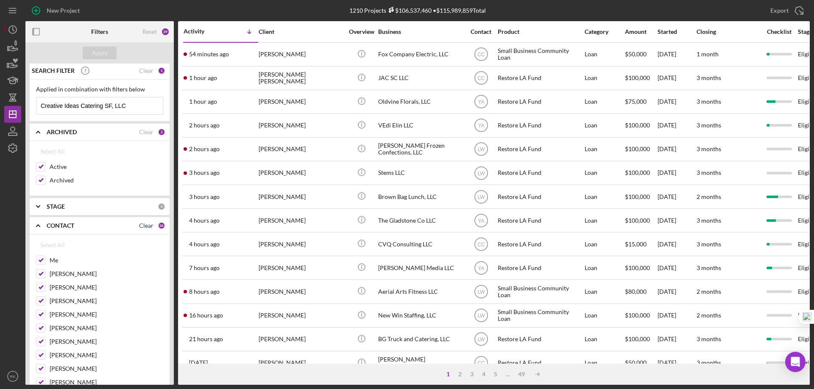
click at [141, 227] on div "Clear" at bounding box center [146, 225] width 14 height 7
checkbox input "false"
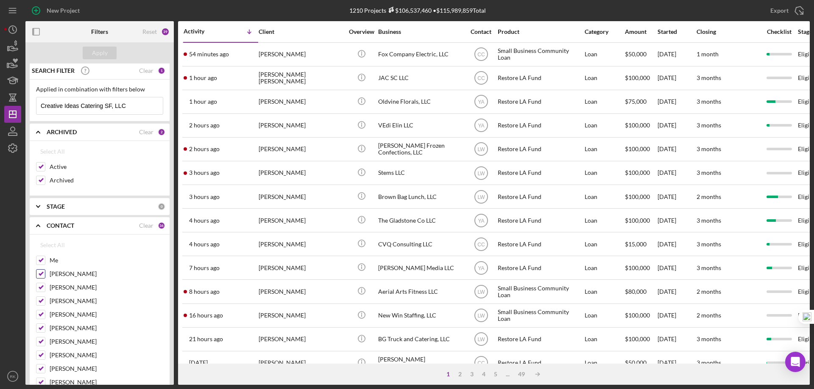
checkbox input "false"
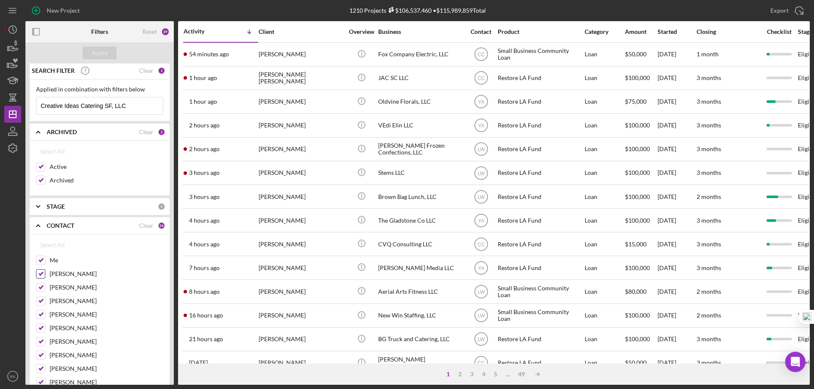
checkbox input "false"
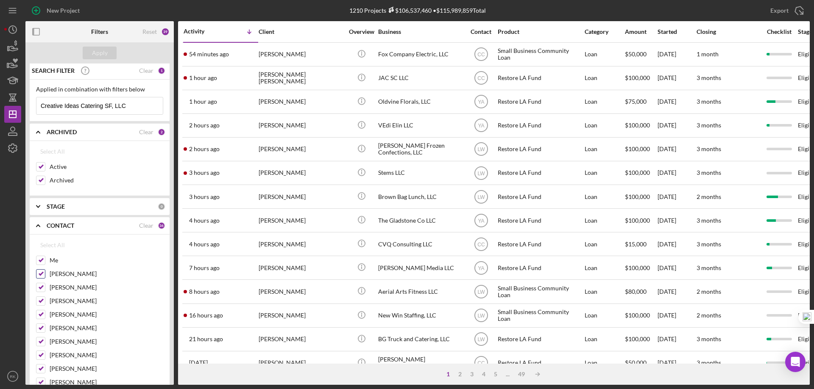
checkbox input "false"
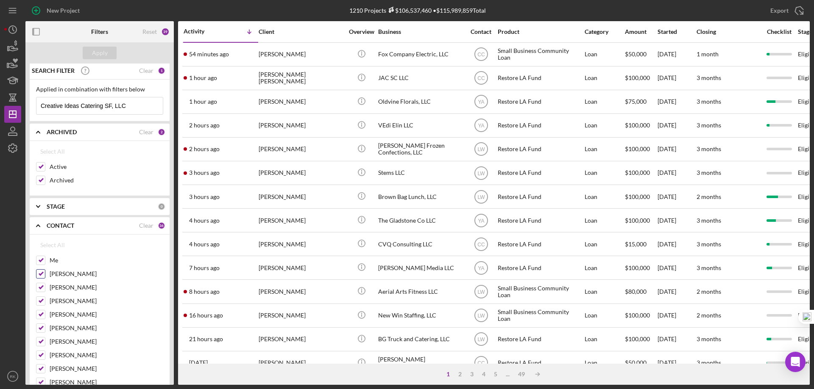
checkbox input "false"
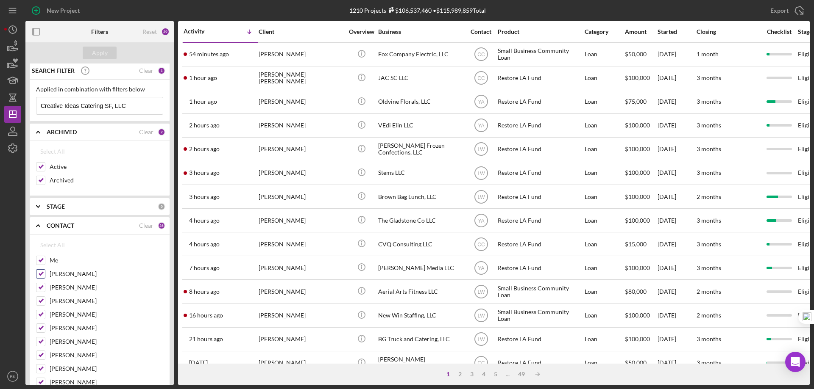
checkbox input "false"
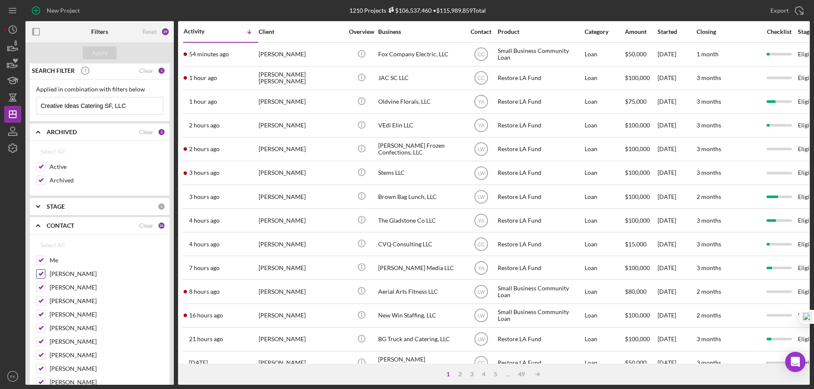
checkbox input "false"
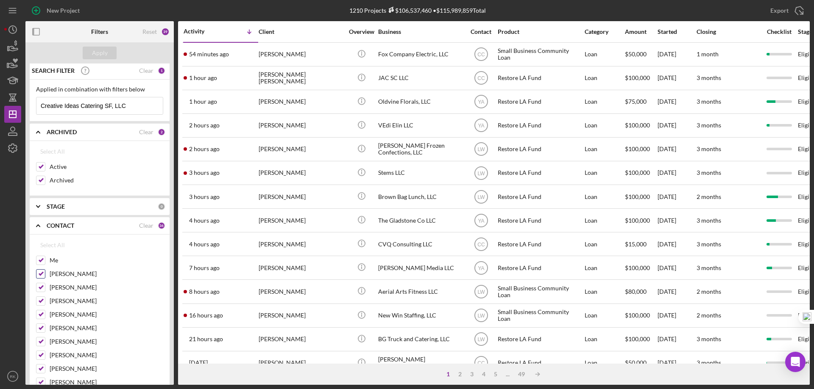
checkbox input "false"
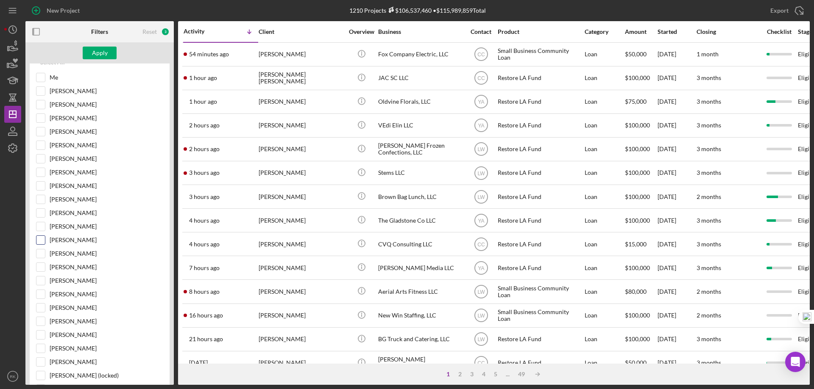
scroll to position [185, 0]
click at [44, 239] on input "[PERSON_NAME]" at bounding box center [40, 240] width 8 height 8
click at [106, 47] on div "Apply" at bounding box center [100, 53] width 16 height 13
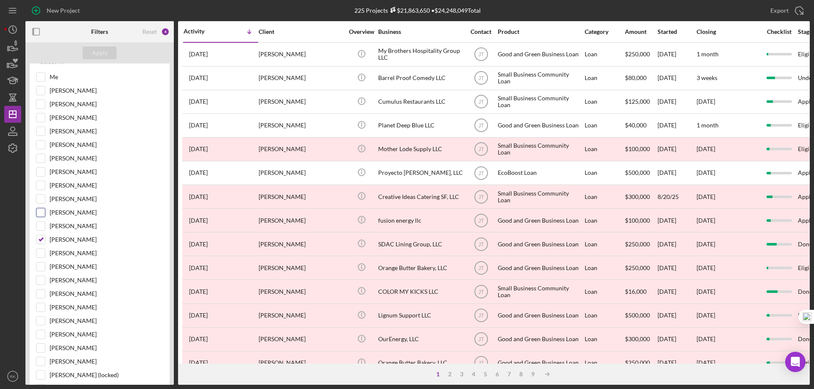
click at [41, 238] on input "[PERSON_NAME]" at bounding box center [40, 240] width 8 height 8
checkbox input "false"
click at [42, 76] on input "Me" at bounding box center [40, 77] width 8 height 8
checkbox input "true"
click at [93, 53] on div "Apply" at bounding box center [100, 53] width 16 height 13
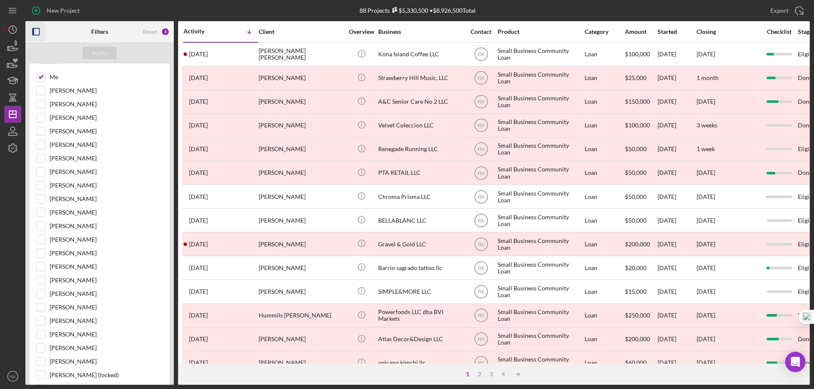
click at [38, 33] on icon "button" at bounding box center [36, 31] width 19 height 19
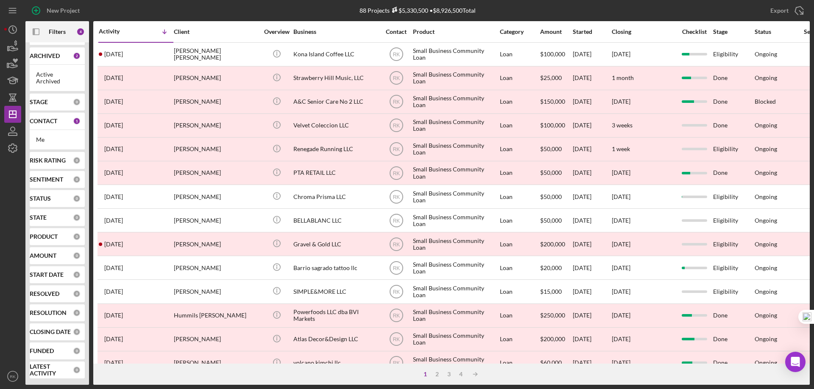
click at [48, 61] on div "ARCHIVED 2" at bounding box center [55, 55] width 51 height 17
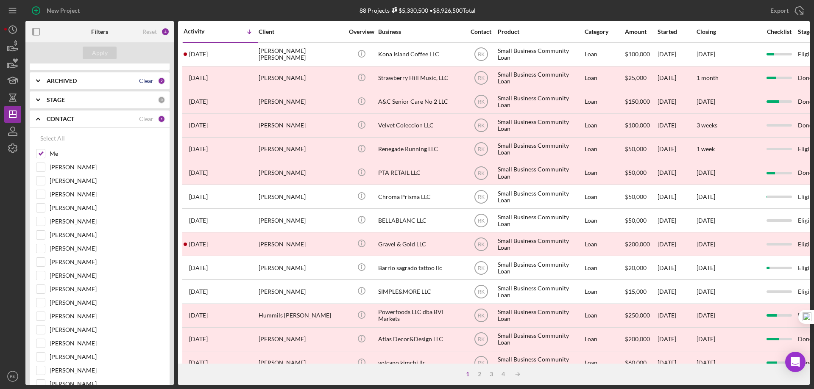
click at [143, 81] on div "Clear" at bounding box center [146, 81] width 14 height 7
click at [70, 78] on b "ARCHIVED" at bounding box center [62, 81] width 30 height 7
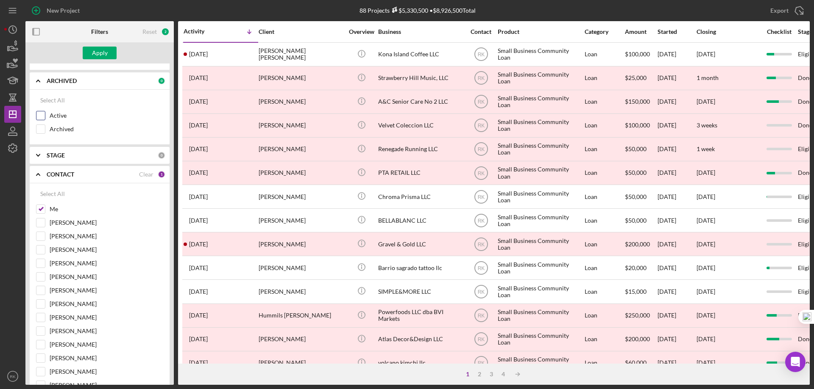
click at [44, 115] on input "Active" at bounding box center [40, 115] width 8 height 8
checkbox input "true"
click at [54, 157] on b "STAGE" at bounding box center [56, 155] width 18 height 7
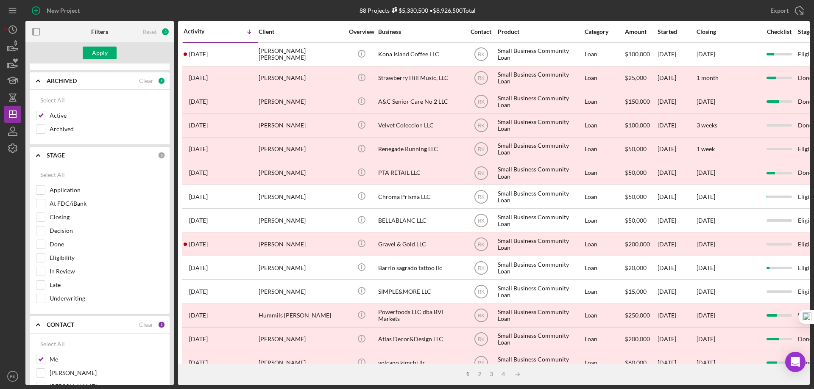
click at [42, 156] on icon "Icon/Expander" at bounding box center [38, 155] width 21 height 21
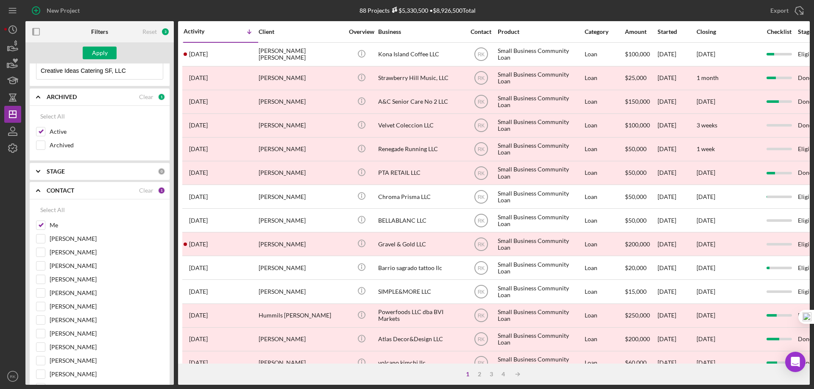
scroll to position [0, 0]
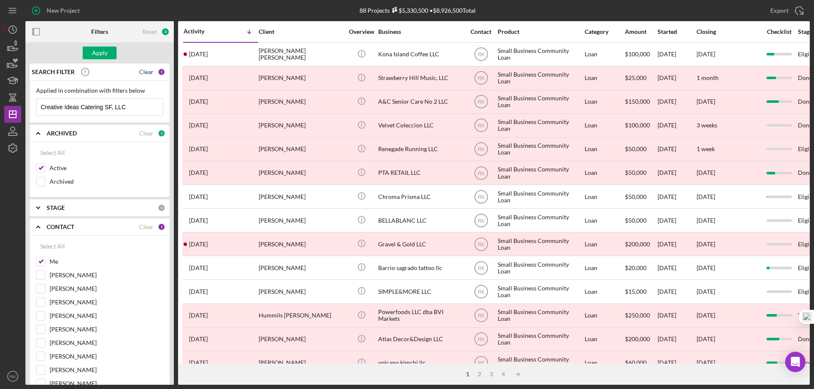
click at [142, 74] on div "Clear" at bounding box center [146, 72] width 14 height 7
click at [115, 57] on button "Apply" at bounding box center [100, 53] width 34 height 13
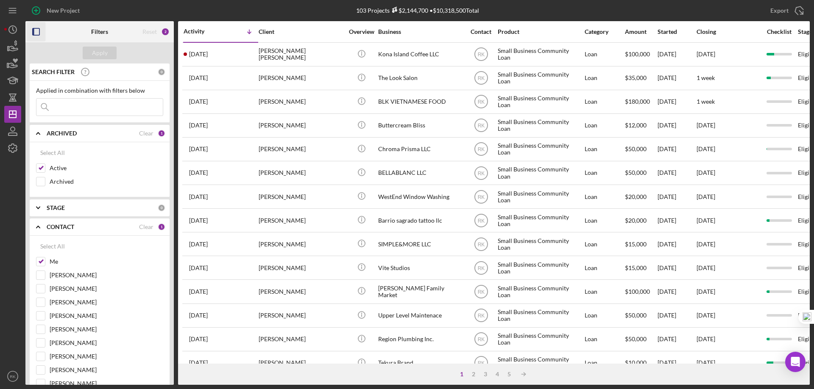
click at [35, 30] on icon "button" at bounding box center [36, 31] width 19 height 19
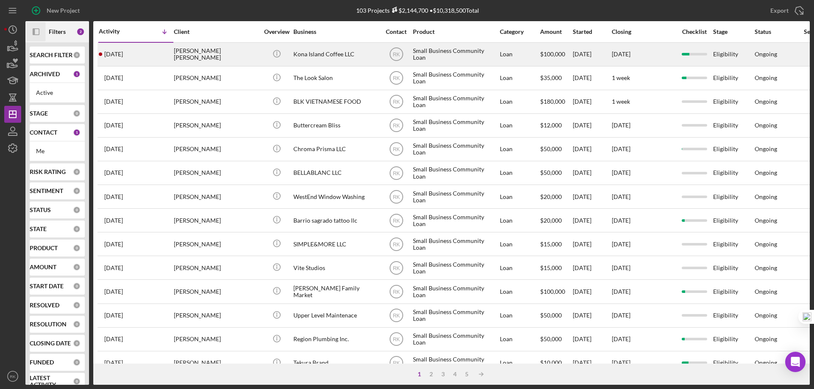
click at [336, 56] on div "Kona Island Coffee LLC" at bounding box center [335, 54] width 85 height 22
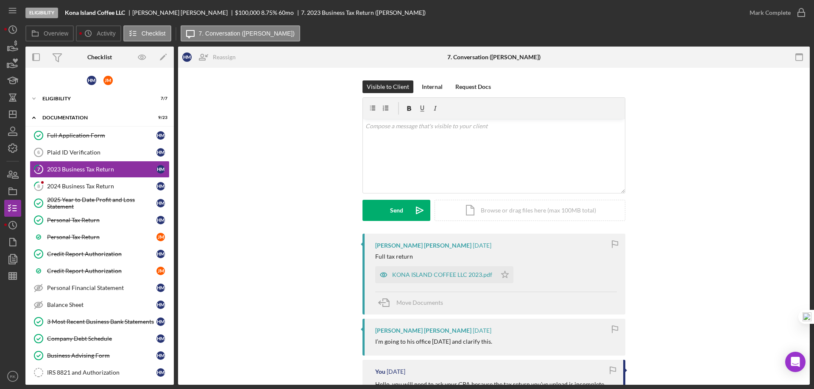
drag, startPoint x: 425, startPoint y: 277, endPoint x: 520, endPoint y: 261, distance: 97.0
click at [425, 277] on div "KONA ISLAND COFFEE LLC 2023.pdf" at bounding box center [442, 275] width 100 height 7
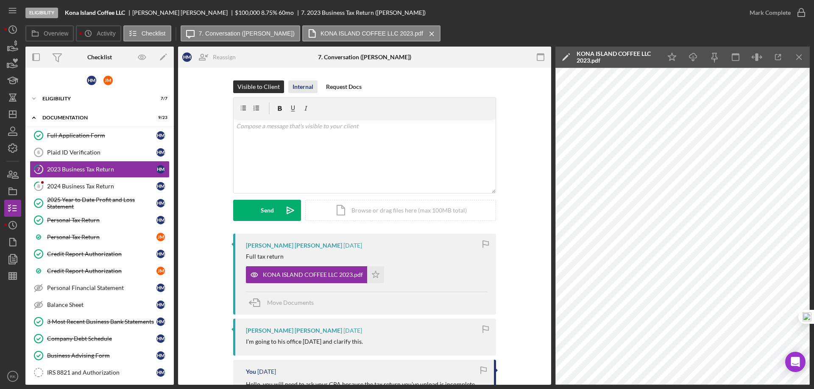
click at [304, 86] on div "Internal" at bounding box center [302, 87] width 21 height 13
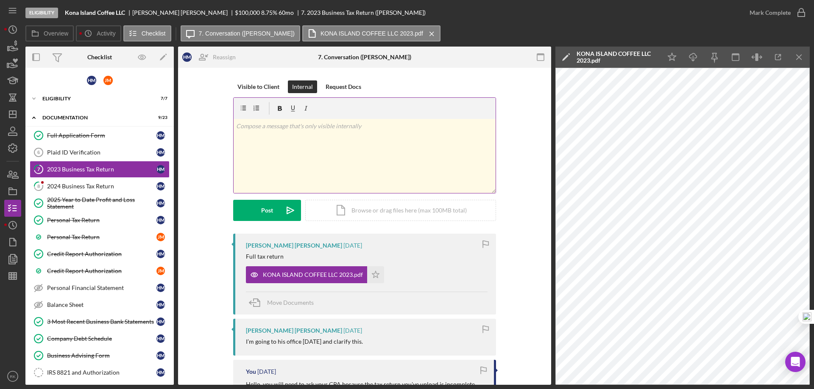
click at [297, 131] on p at bounding box center [364, 126] width 257 height 9
click at [280, 207] on icon "Icon/icon-invite-send" at bounding box center [290, 210] width 21 height 21
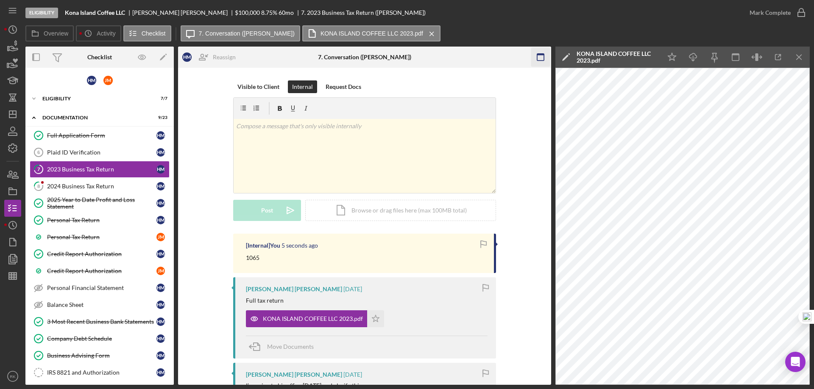
click at [796, 55] on line "button" at bounding box center [798, 57] width 5 height 5
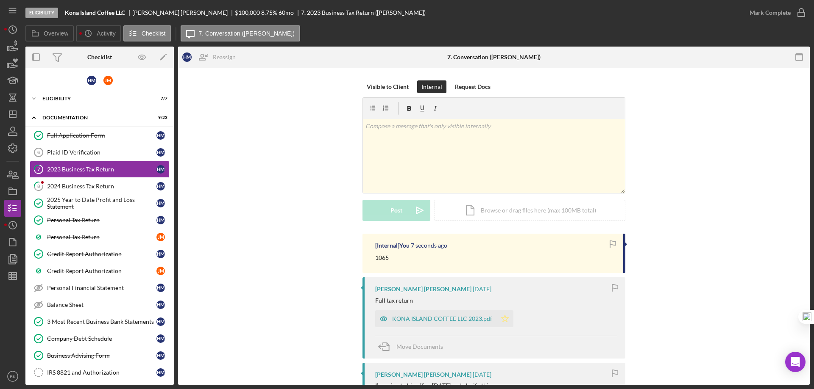
click at [504, 323] on icon "Icon/Star" at bounding box center [504, 319] width 17 height 17
click at [804, 14] on icon "button" at bounding box center [800, 12] width 21 height 21
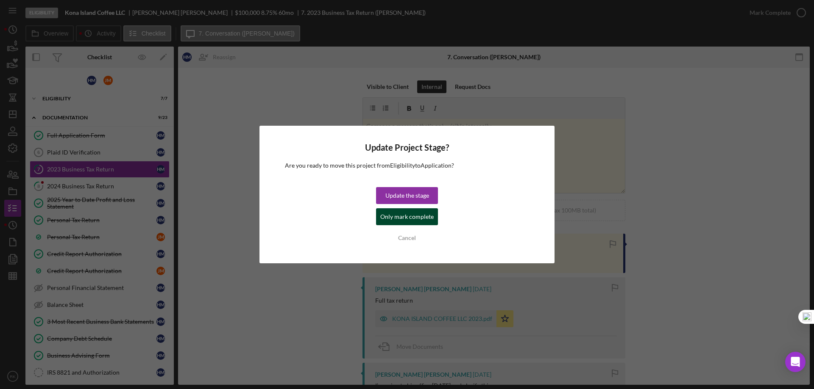
click at [399, 215] on div "Only mark complete" at bounding box center [406, 216] width 53 height 17
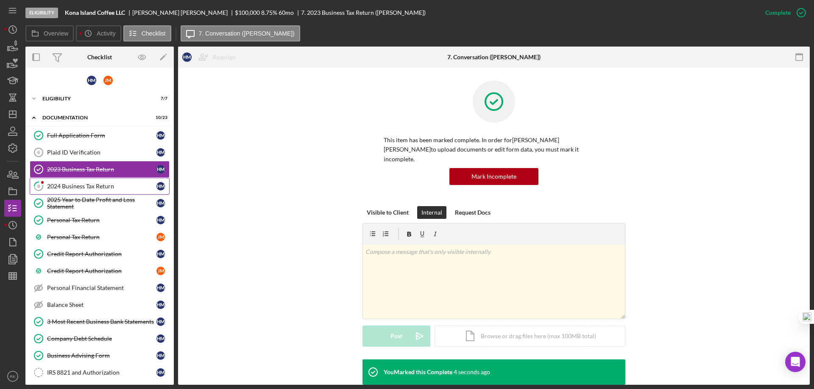
click at [77, 186] on div "2024 Business Tax Return" at bounding box center [101, 186] width 109 height 7
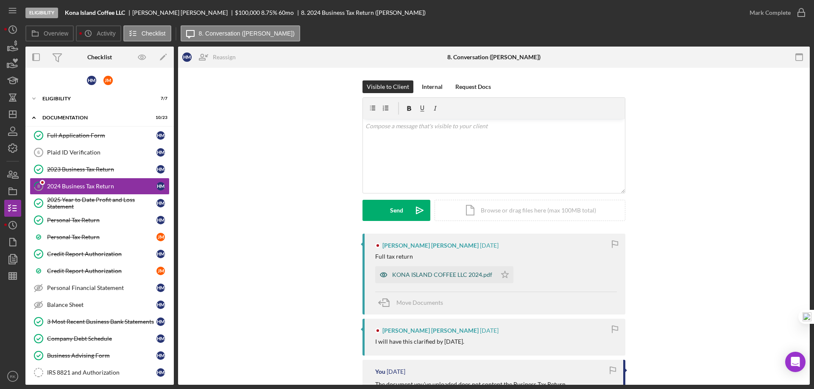
click at [443, 273] on div "KONA ISLAND COFFEE LLC 2024.pdf" at bounding box center [442, 275] width 100 height 7
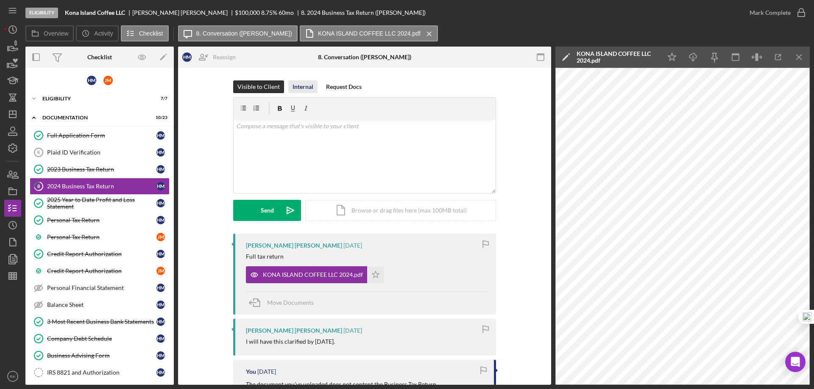
click at [304, 90] on div "Internal" at bounding box center [302, 87] width 21 height 13
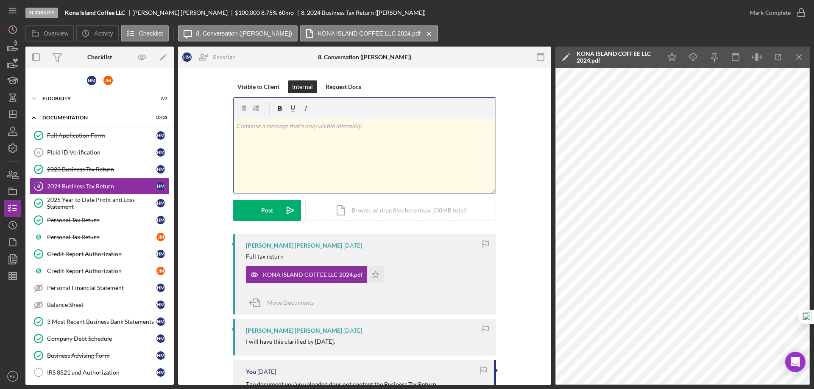
click at [297, 126] on p at bounding box center [364, 126] width 257 height 9
click at [268, 215] on div "Post" at bounding box center [267, 210] width 12 height 21
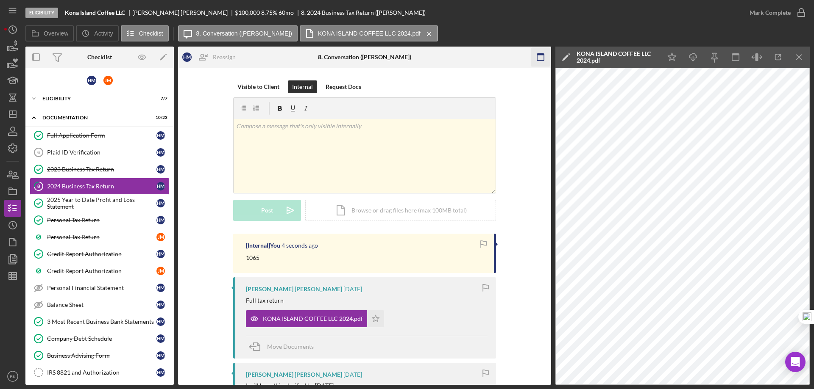
click at [798, 54] on icon "Icon/Menu Close" at bounding box center [798, 57] width 19 height 19
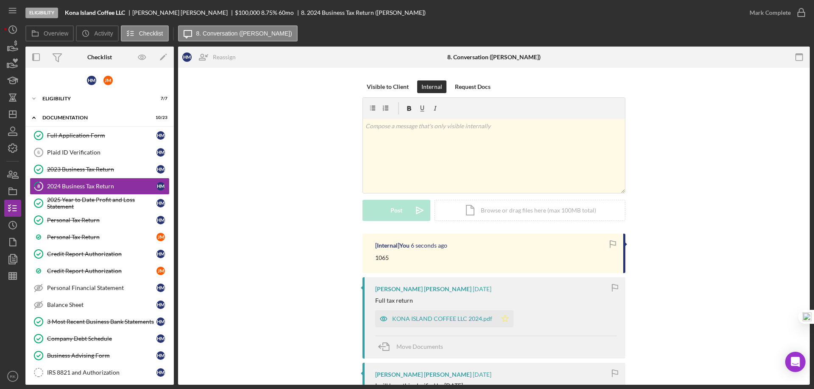
click at [501, 322] on icon "Icon/Star" at bounding box center [504, 319] width 17 height 17
click at [798, 13] on icon "button" at bounding box center [800, 12] width 21 height 21
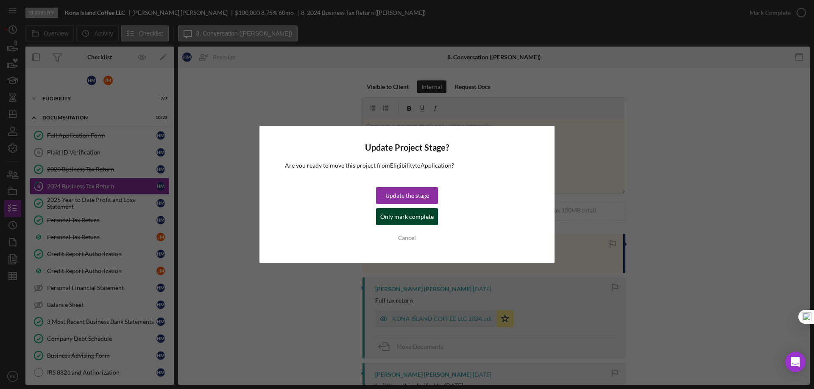
click at [409, 219] on div "Only mark complete" at bounding box center [406, 216] width 53 height 17
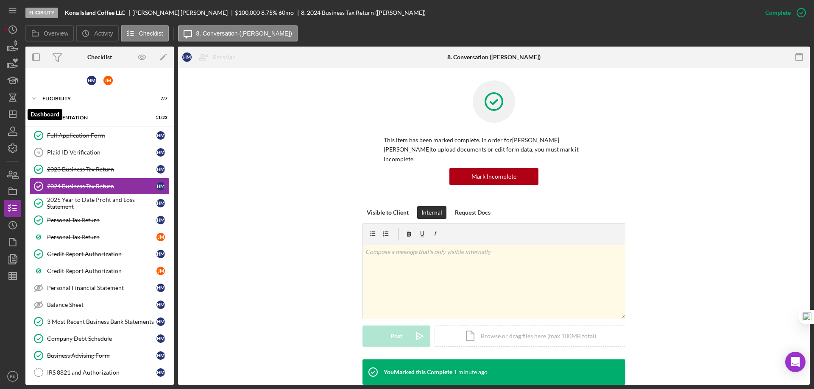
drag, startPoint x: 11, startPoint y: 116, endPoint x: 22, endPoint y: 119, distance: 10.9
click at [11, 116] on icon "Icon/Dashboard" at bounding box center [12, 114] width 21 height 21
